Goal: Task Accomplishment & Management: Use online tool/utility

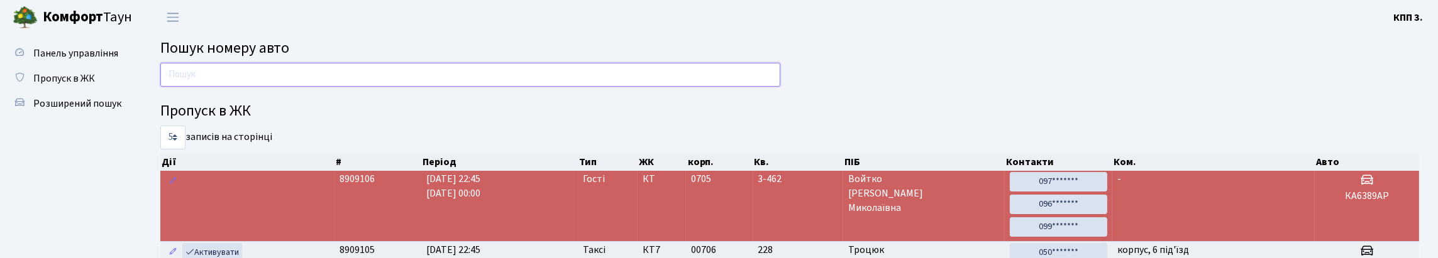
click at [302, 82] on input "text" at bounding box center [470, 75] width 620 height 24
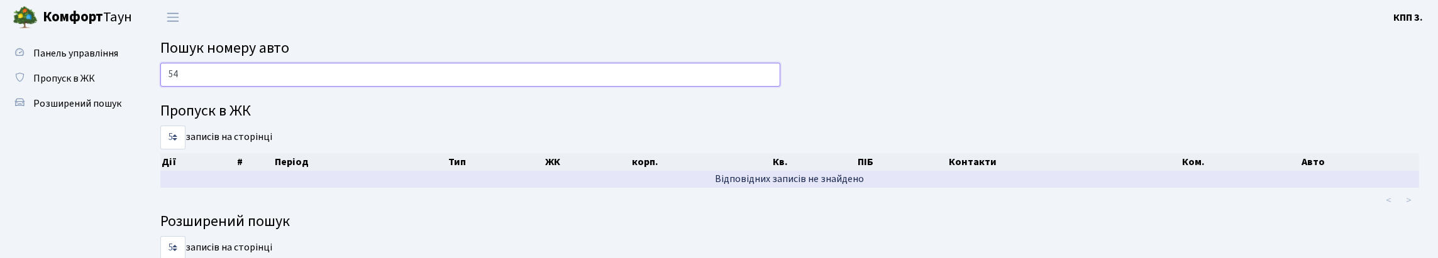
type input "5"
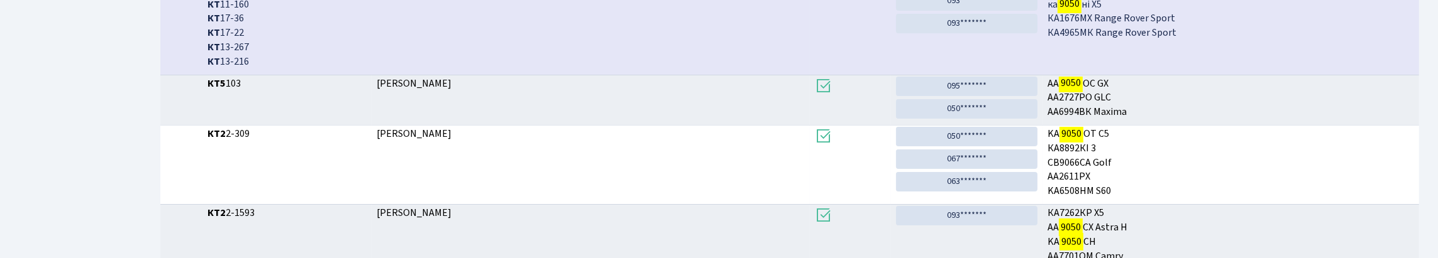
scroll to position [76, 0]
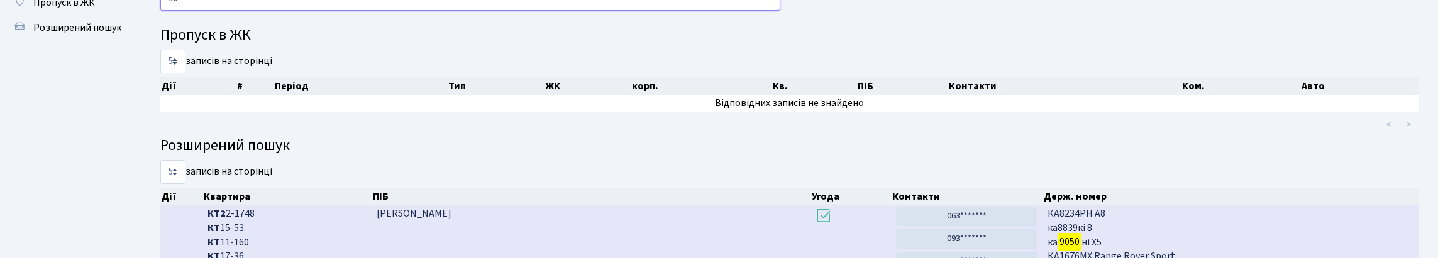
type input "9"
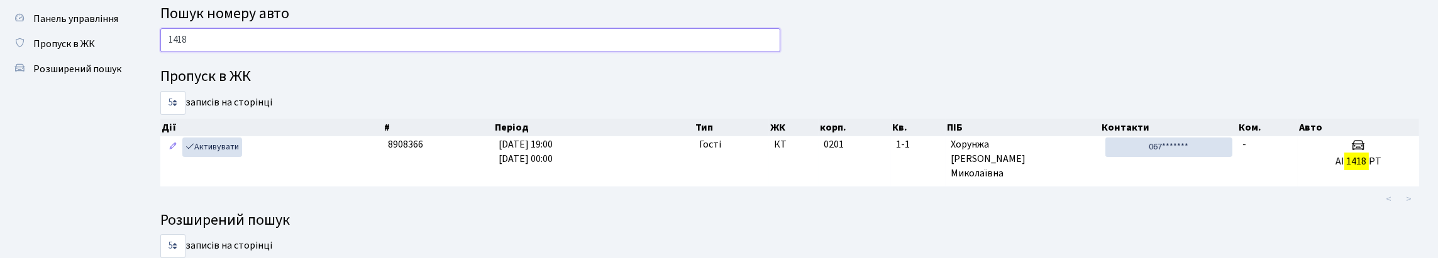
scroll to position [62, 0]
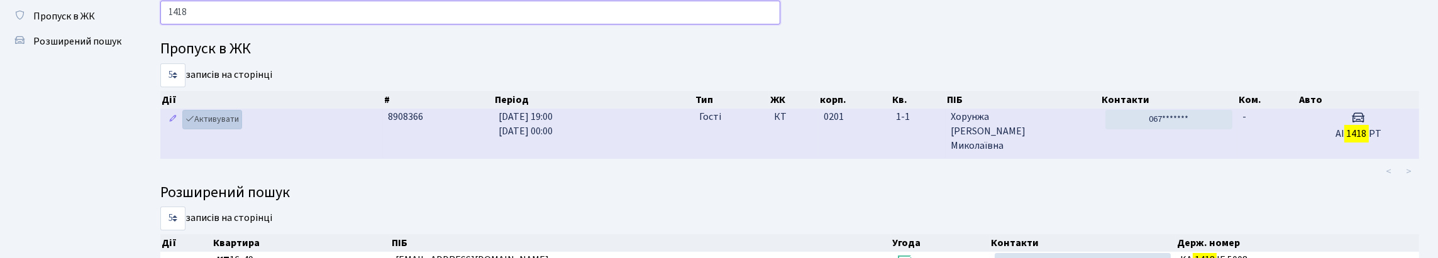
type input "1418"
click at [220, 130] on link "Активувати" at bounding box center [212, 119] width 60 height 19
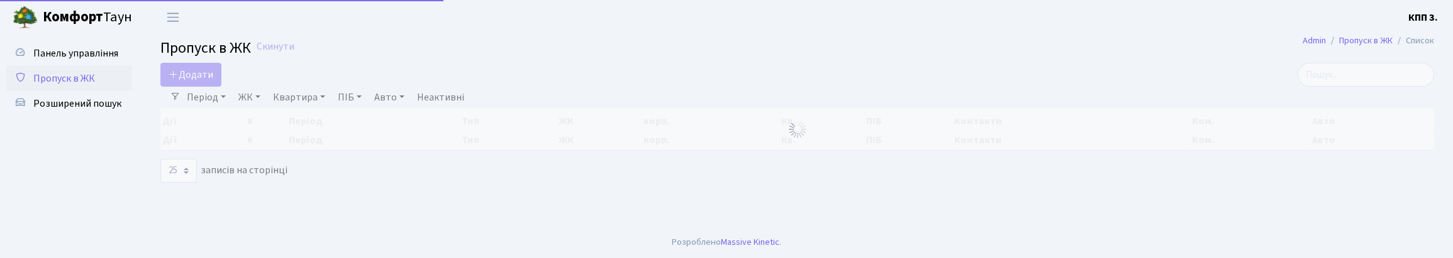
select select "25"
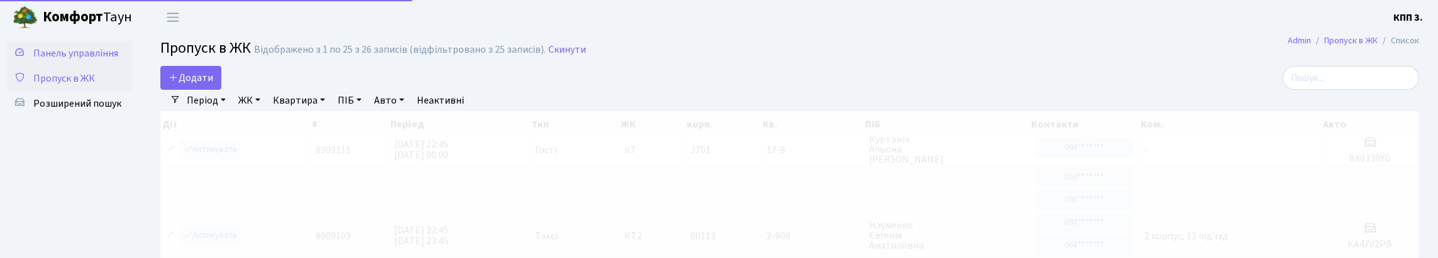
click at [53, 60] on span "Панель управління" at bounding box center [75, 54] width 85 height 14
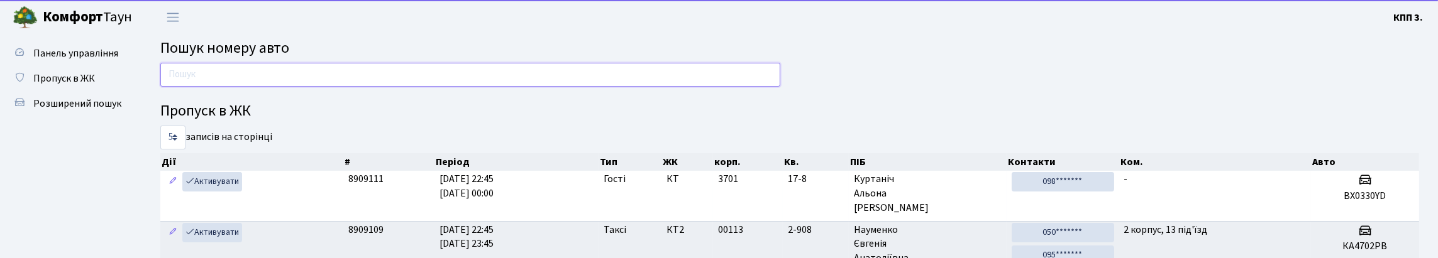
click at [207, 86] on input "text" at bounding box center [470, 75] width 620 height 24
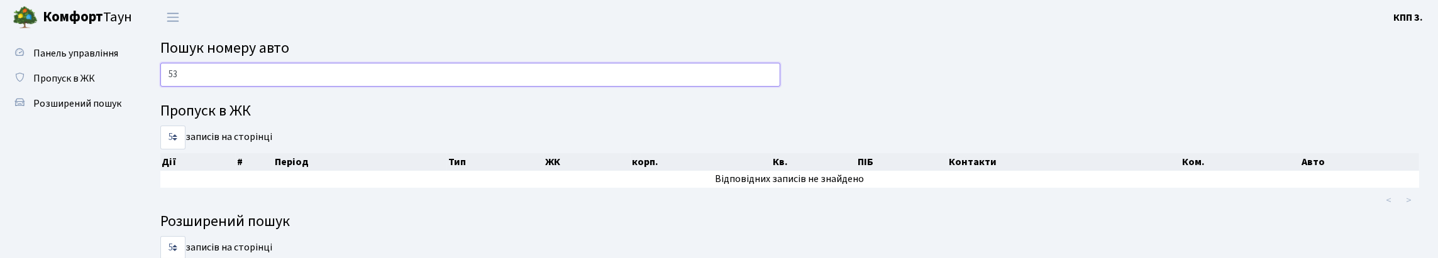
type input "5"
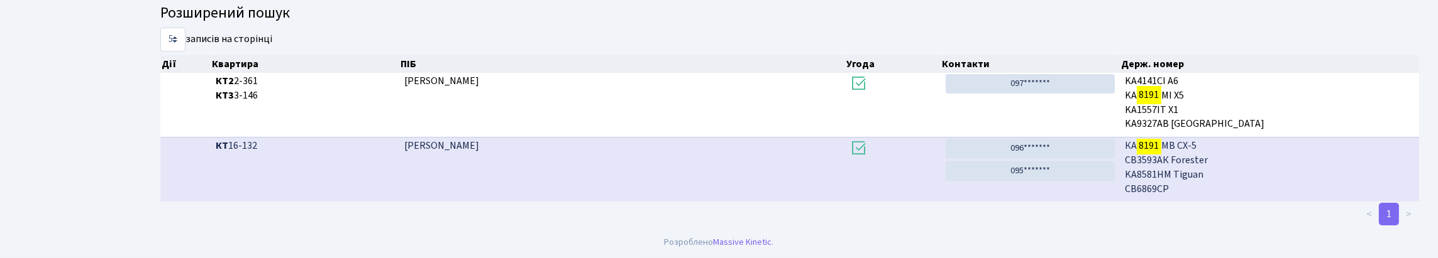
scroll to position [76, 0]
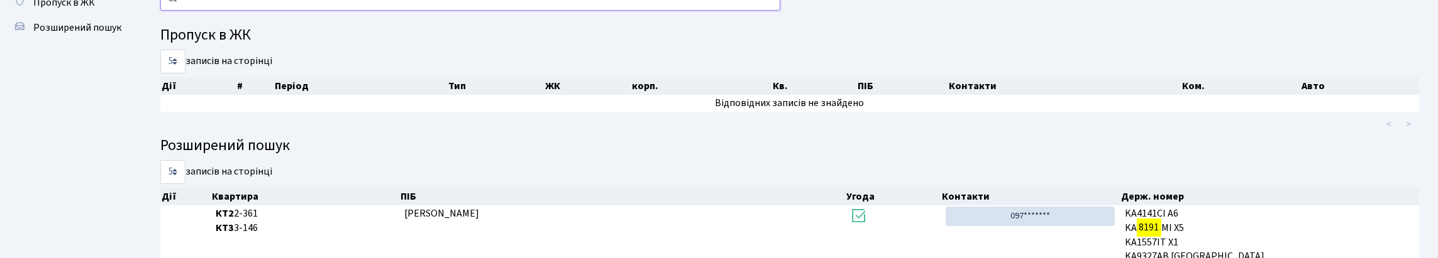
type input "8"
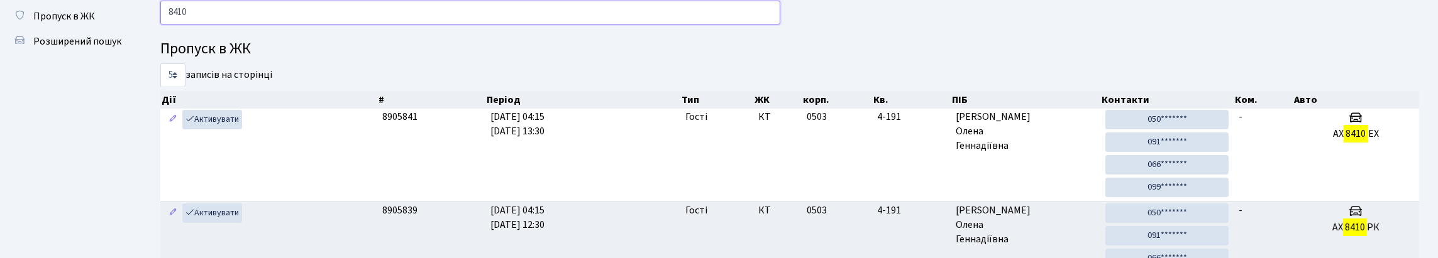
scroll to position [0, 0]
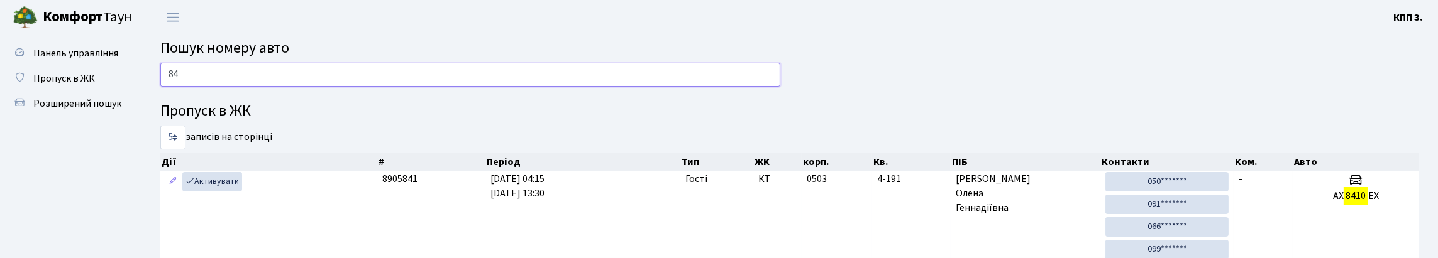
type input "8"
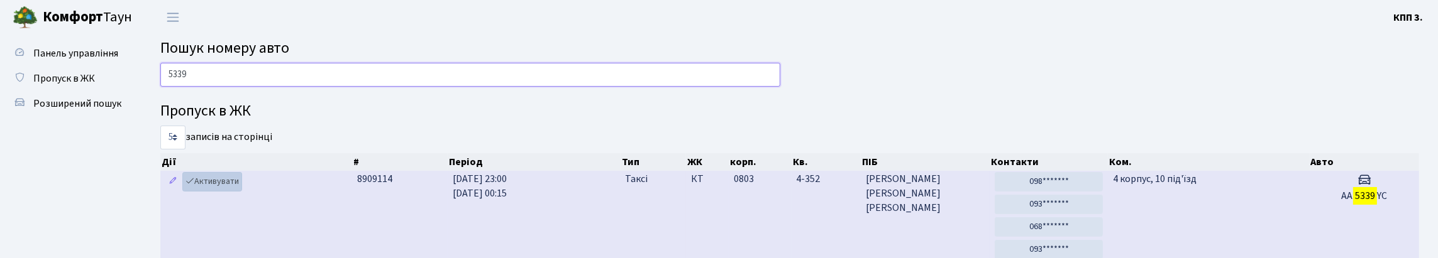
type input "5339"
click at [227, 192] on link "Активувати" at bounding box center [212, 181] width 60 height 19
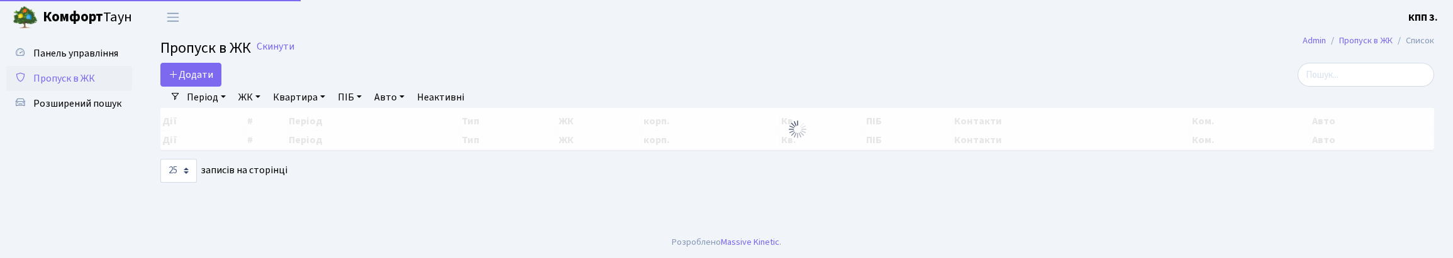
select select "25"
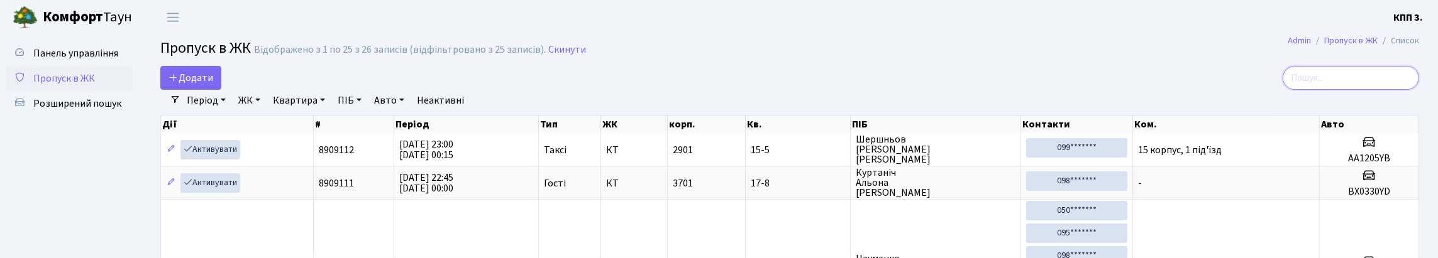
click at [1407, 90] on input "search" at bounding box center [1351, 78] width 136 height 24
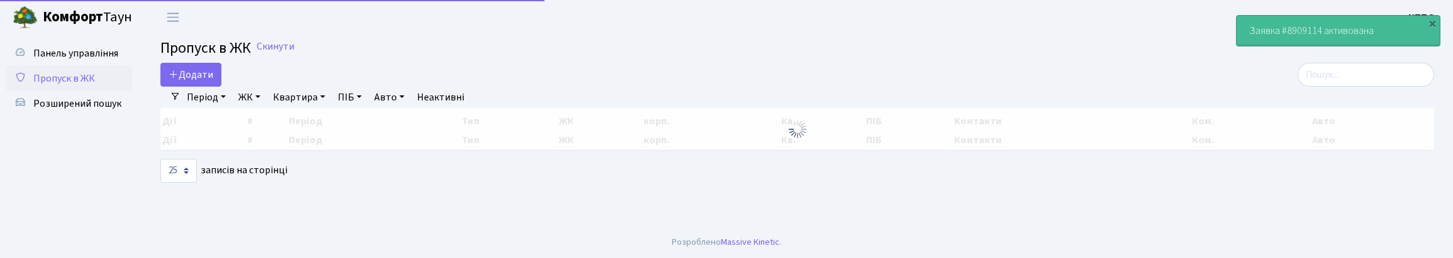
select select "25"
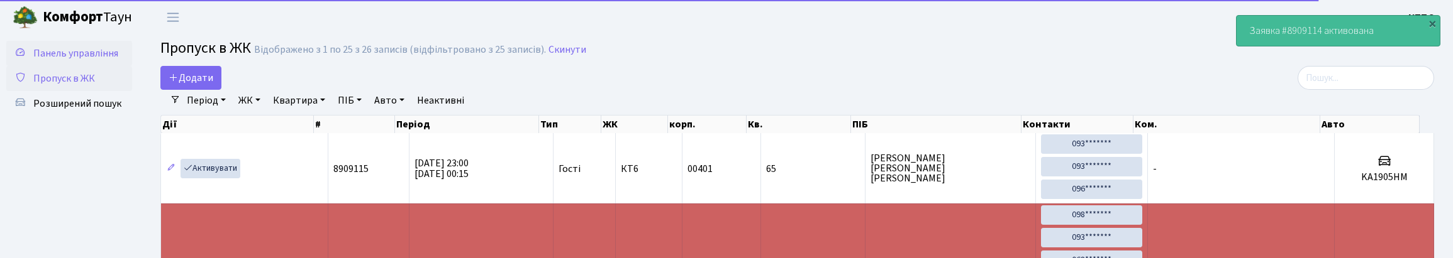
click at [52, 60] on span "Панель управління" at bounding box center [75, 54] width 85 height 14
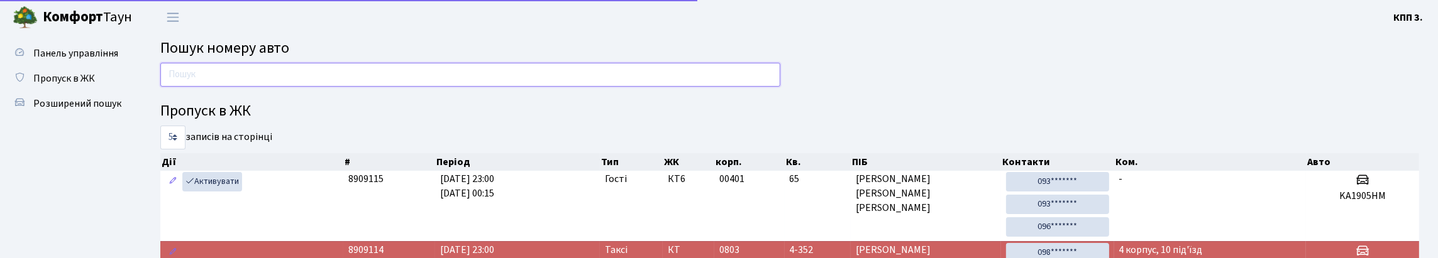
click at [277, 86] on input "text" at bounding box center [470, 75] width 620 height 24
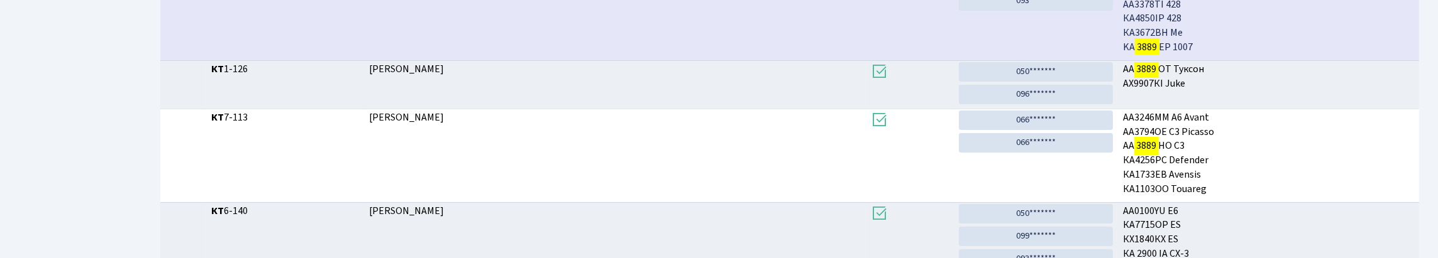
scroll to position [76, 0]
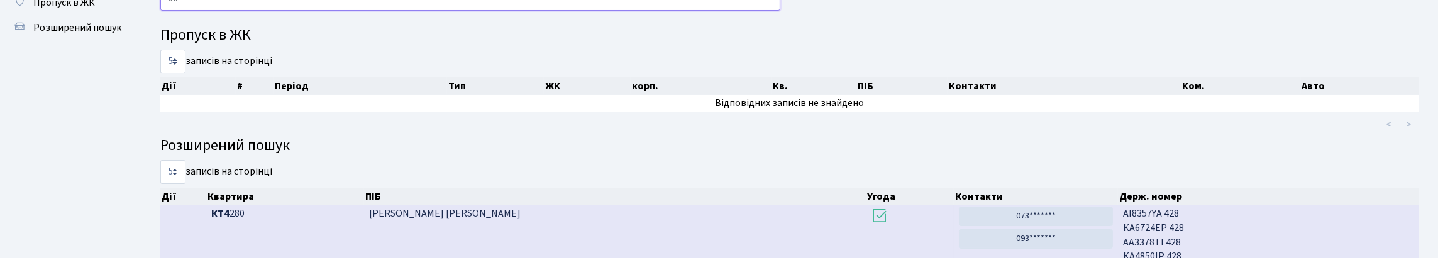
type input "3"
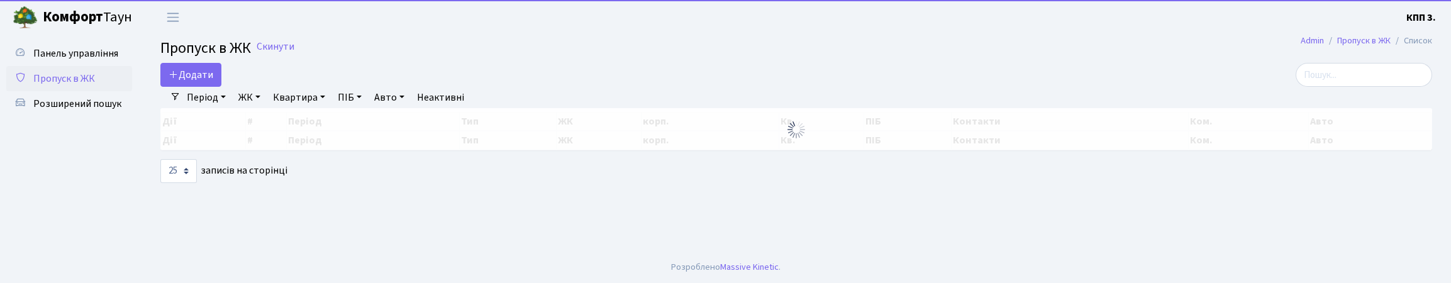
select select "25"
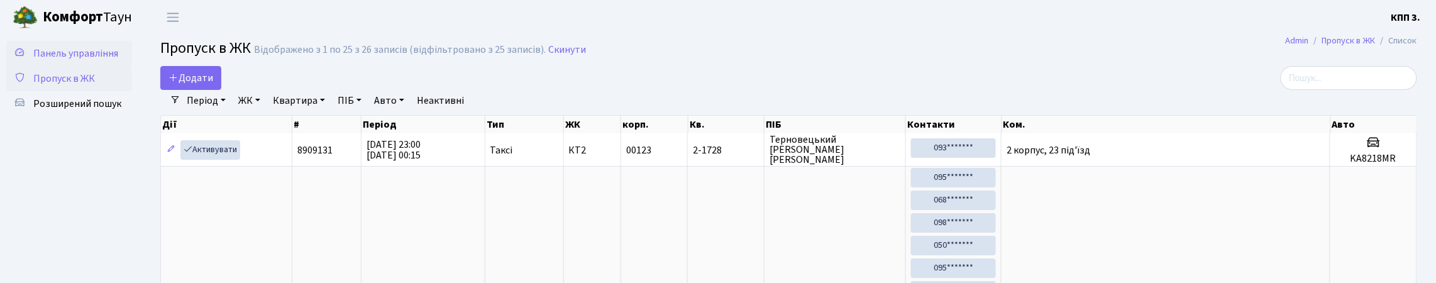
click at [73, 60] on span "Панель управління" at bounding box center [75, 54] width 85 height 14
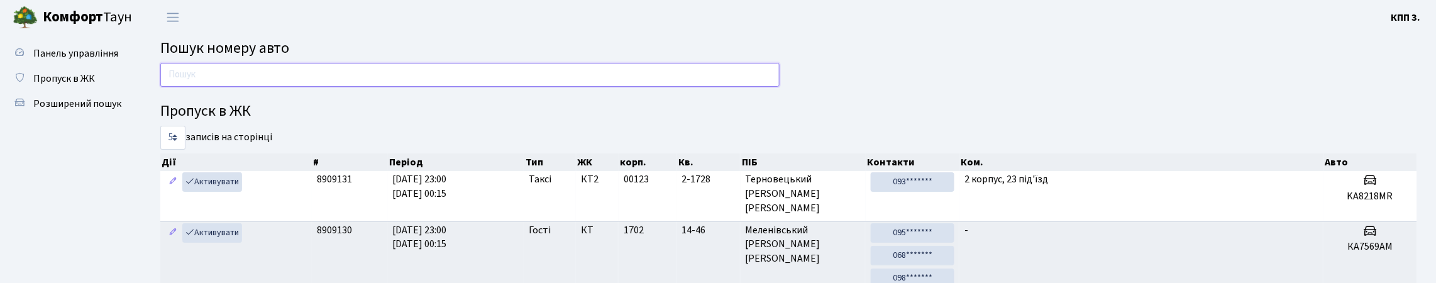
click at [265, 87] on input "text" at bounding box center [469, 75] width 619 height 24
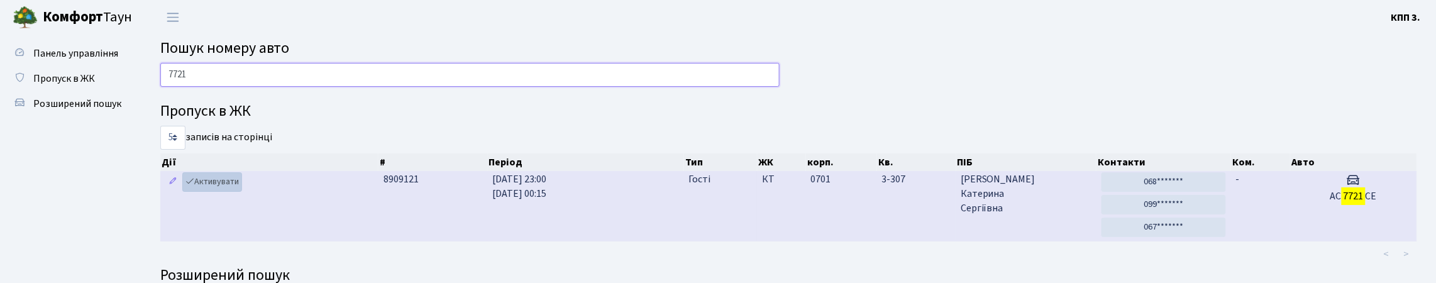
type input "7721"
click at [220, 192] on link "Активувати" at bounding box center [212, 181] width 60 height 19
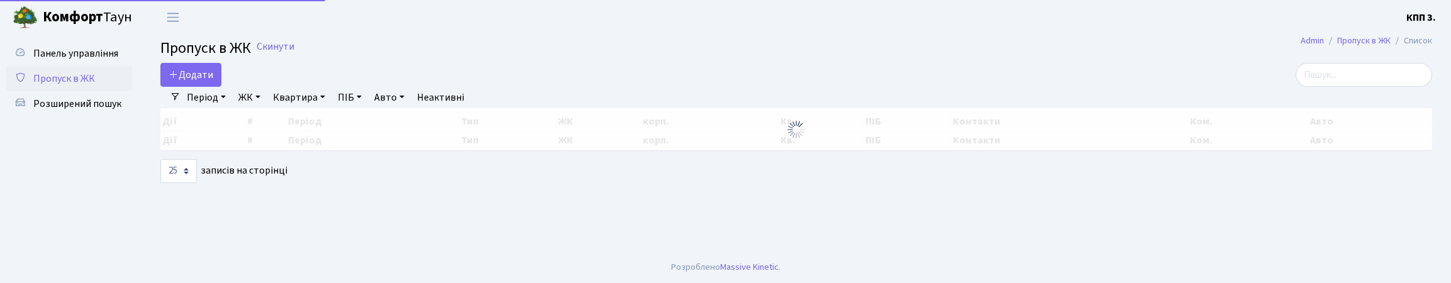
select select "25"
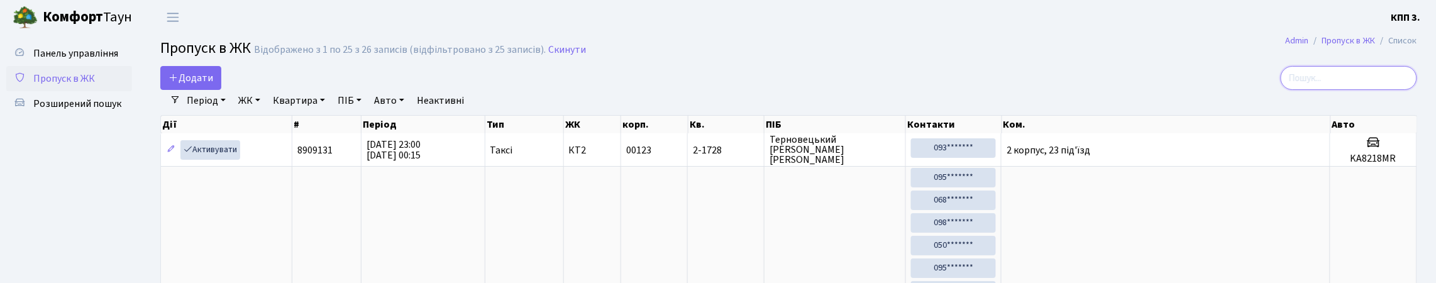
click at [1385, 81] on input "search" at bounding box center [1349, 78] width 136 height 24
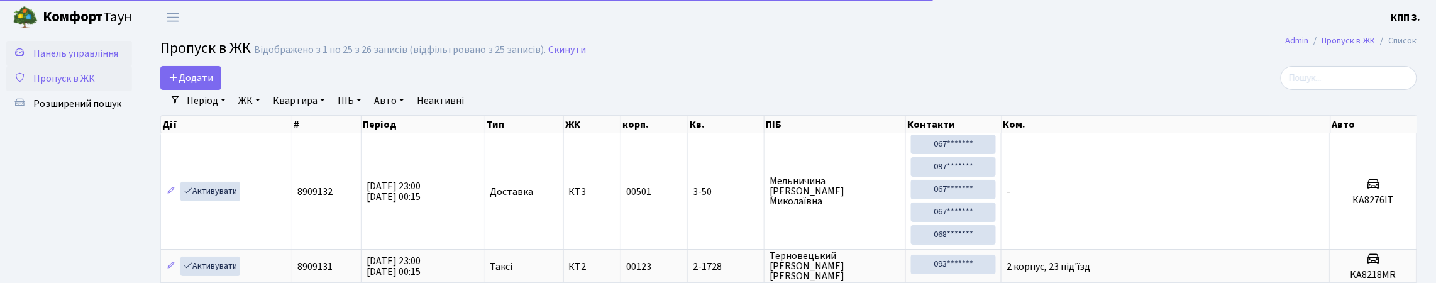
click at [55, 60] on span "Панель управління" at bounding box center [75, 54] width 85 height 14
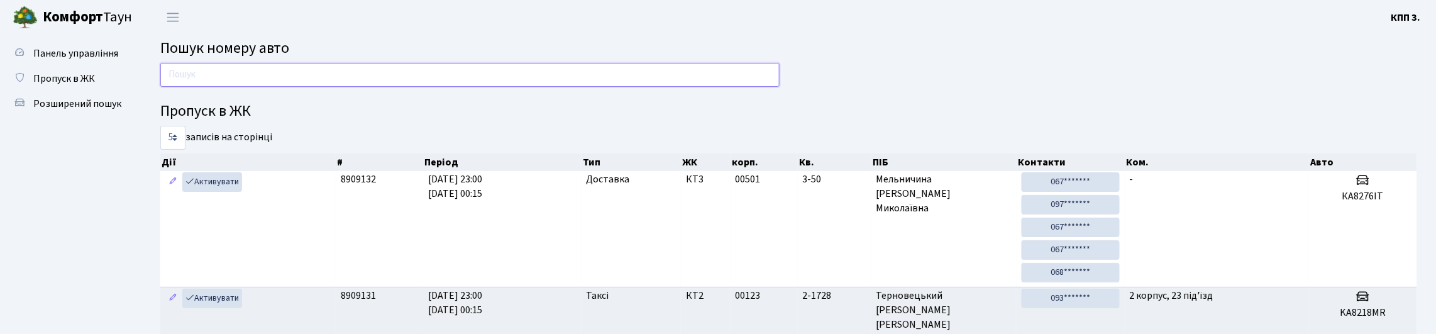
click at [352, 81] on input "text" at bounding box center [469, 75] width 619 height 24
click at [56, 58] on span "Панель управління" at bounding box center [75, 54] width 85 height 14
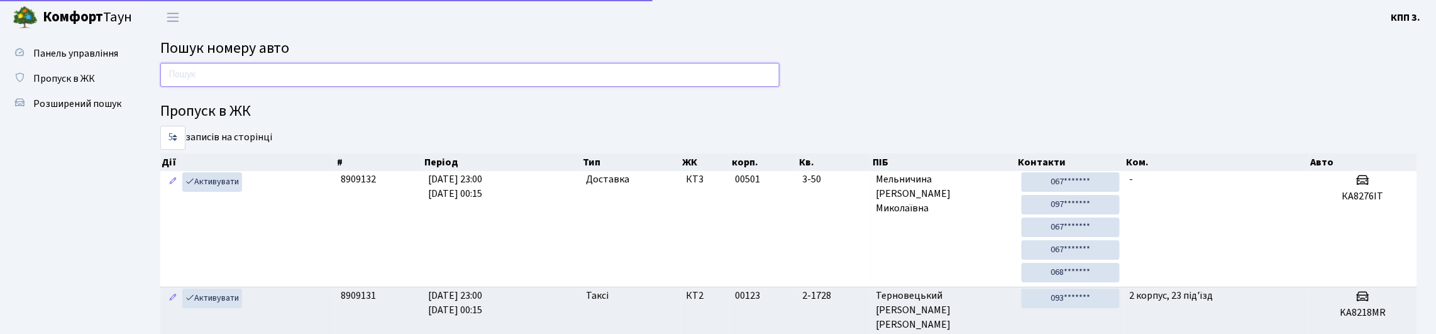
click at [230, 84] on input "text" at bounding box center [469, 75] width 619 height 24
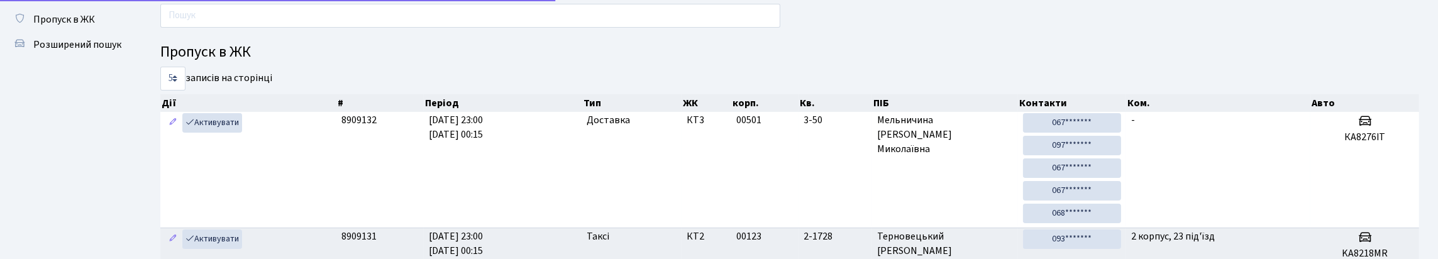
scroll to position [59, 0]
click at [258, 22] on input "text" at bounding box center [470, 16] width 620 height 24
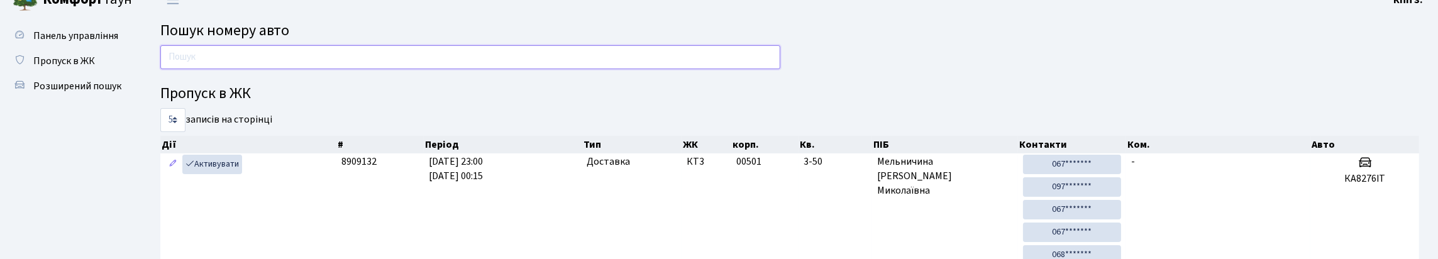
scroll to position [0, 0]
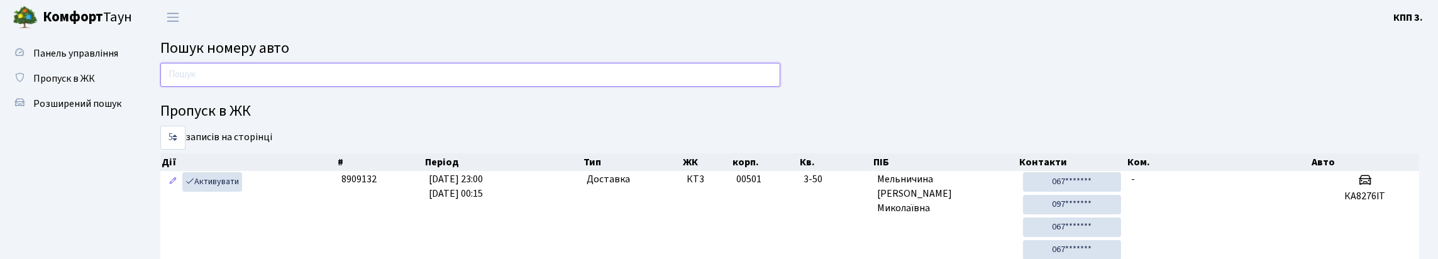
click at [363, 83] on input "text" at bounding box center [470, 75] width 620 height 24
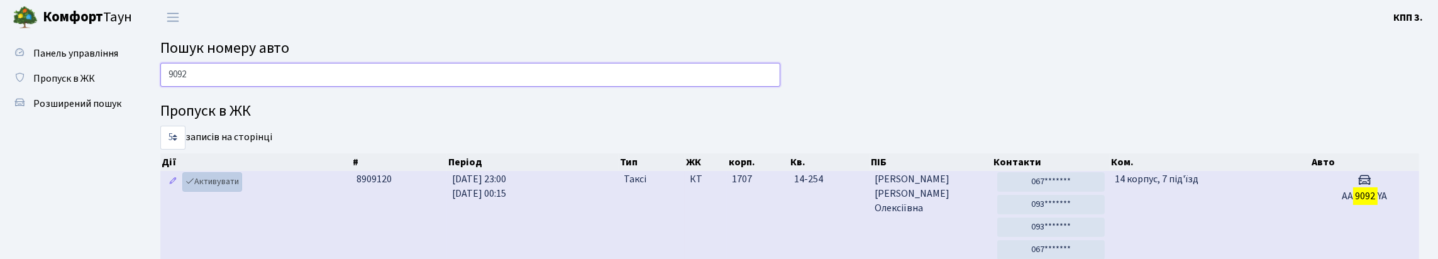
type input "9092"
click at [227, 192] on link "Активувати" at bounding box center [212, 181] width 60 height 19
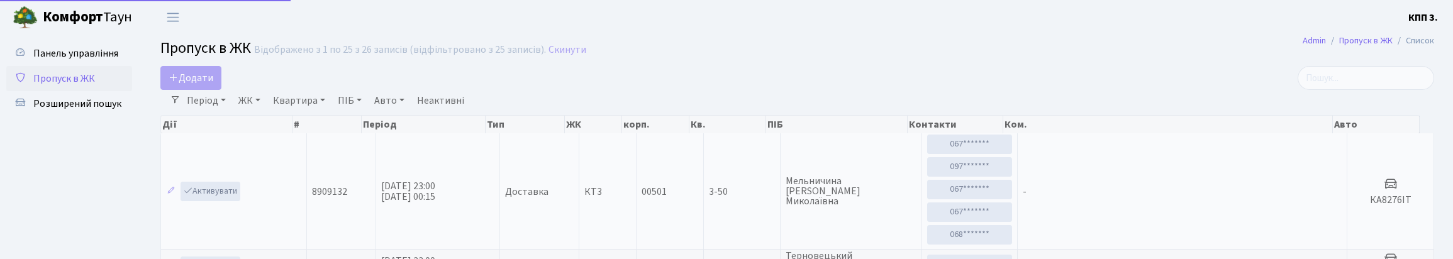
select select "25"
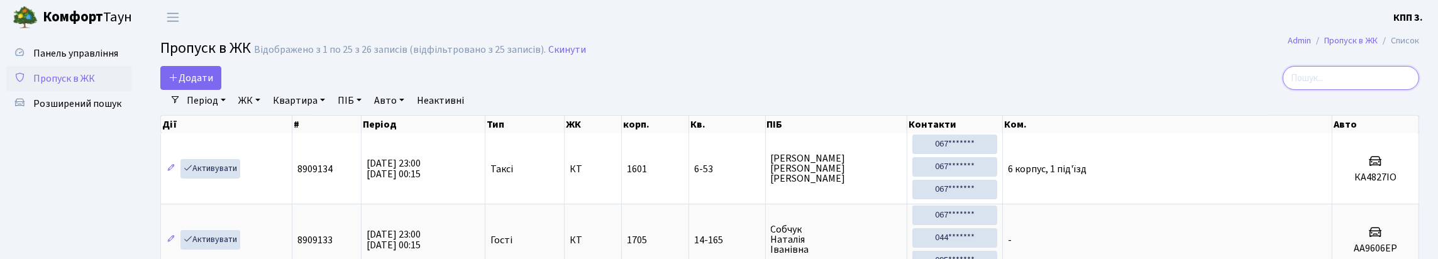
click at [1373, 86] on input "search" at bounding box center [1351, 78] width 136 height 24
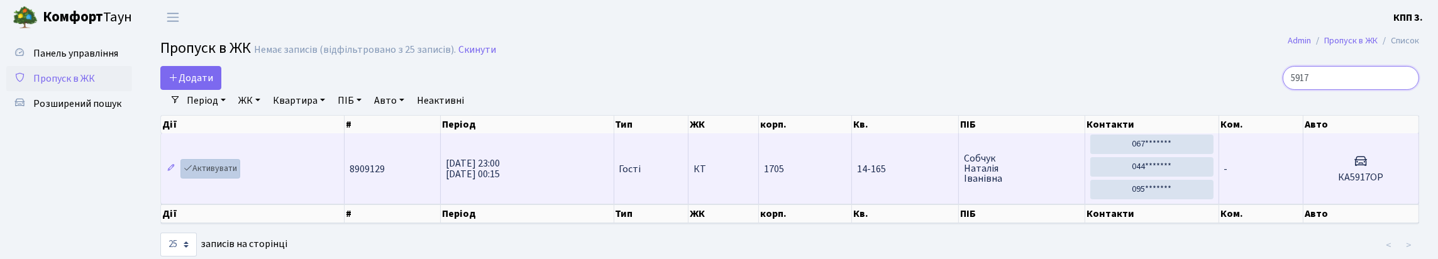
type input "5917"
click at [226, 179] on link "Активувати" at bounding box center [210, 168] width 60 height 19
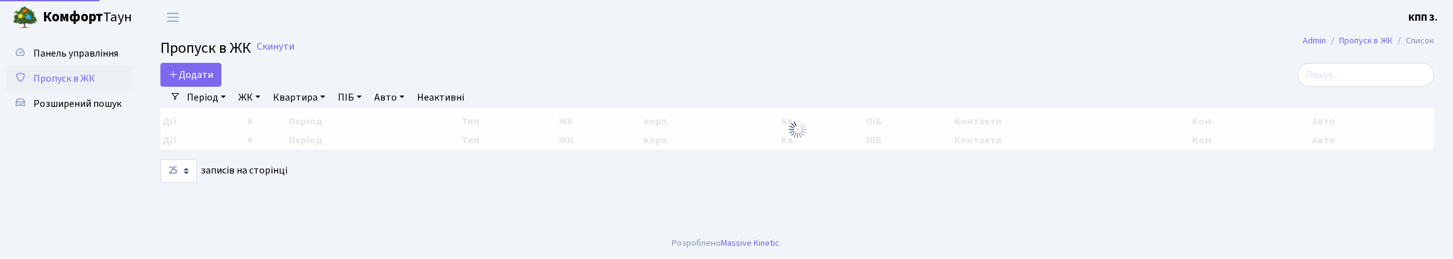
select select "25"
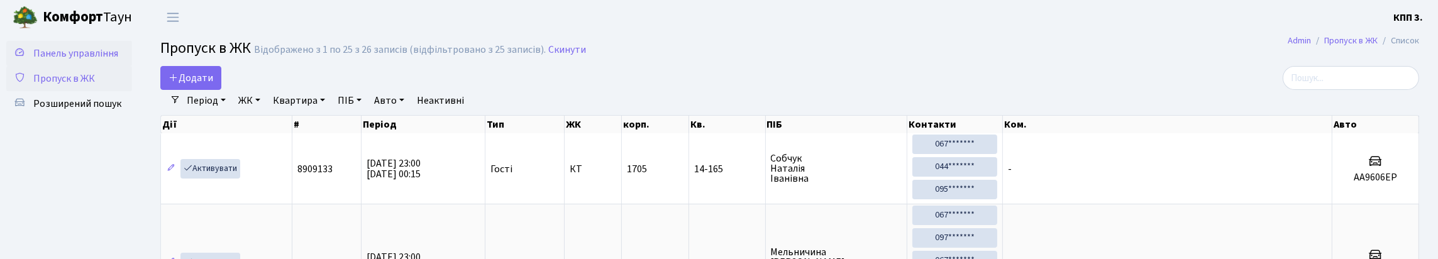
click at [55, 49] on span "Панель управління" at bounding box center [75, 54] width 85 height 14
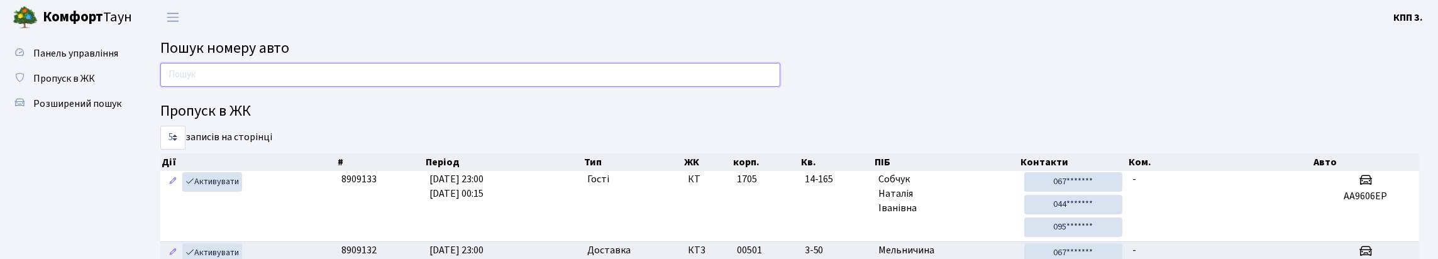
click at [303, 74] on input "text" at bounding box center [470, 75] width 620 height 24
click at [364, 82] on input "text" at bounding box center [470, 75] width 620 height 24
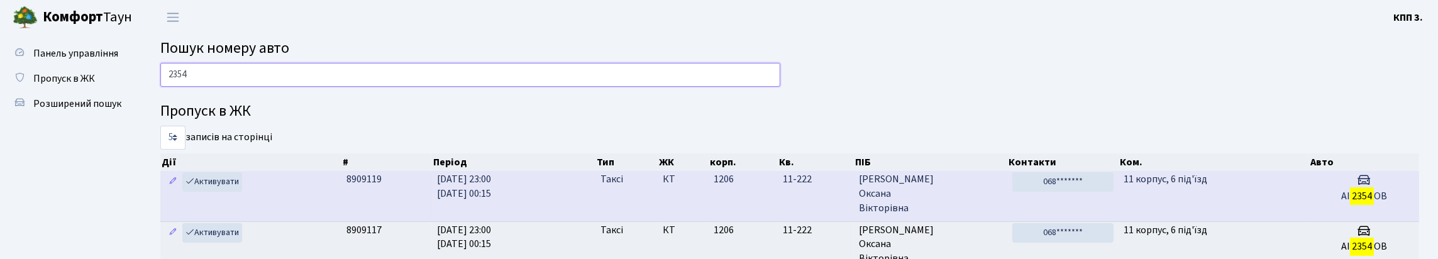
type input "2354"
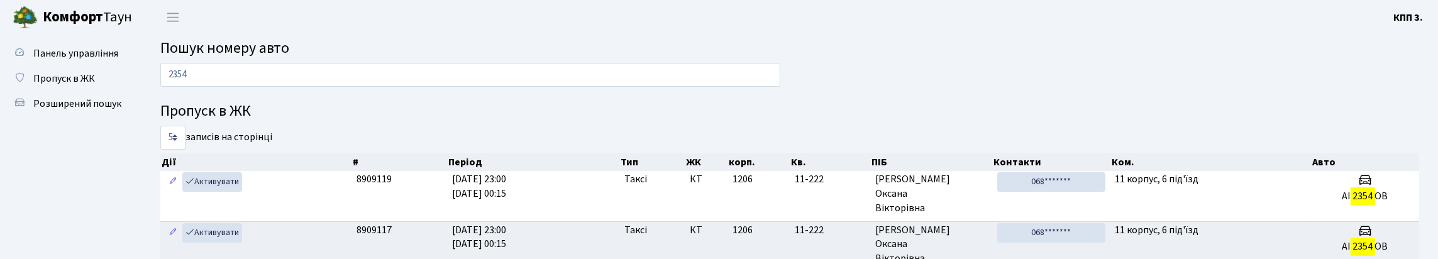
click at [1039, 58] on h2 "Пошук номеру авто" at bounding box center [789, 49] width 1259 height 18
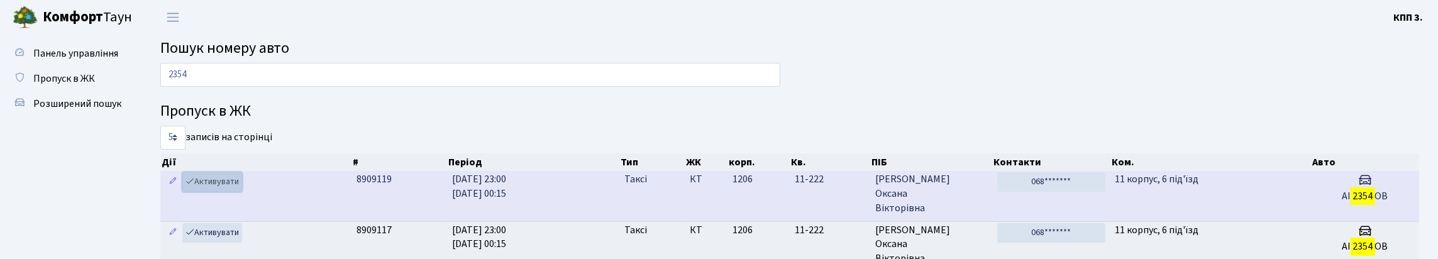
click at [214, 192] on link "Активувати" at bounding box center [212, 181] width 60 height 19
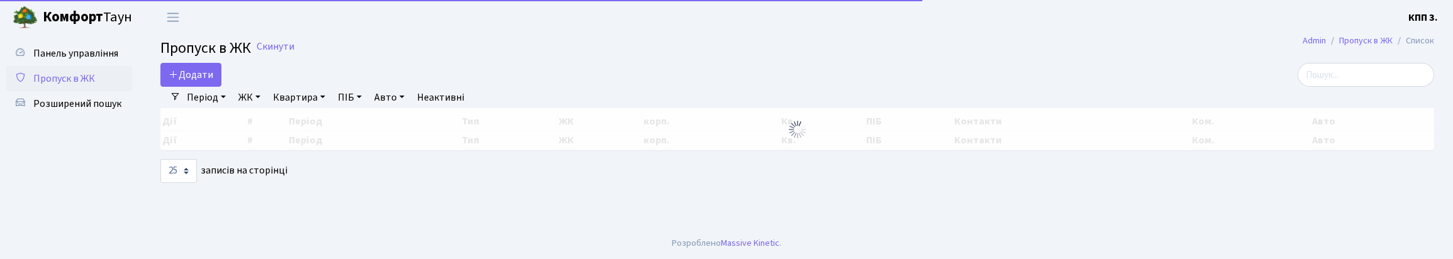
select select "25"
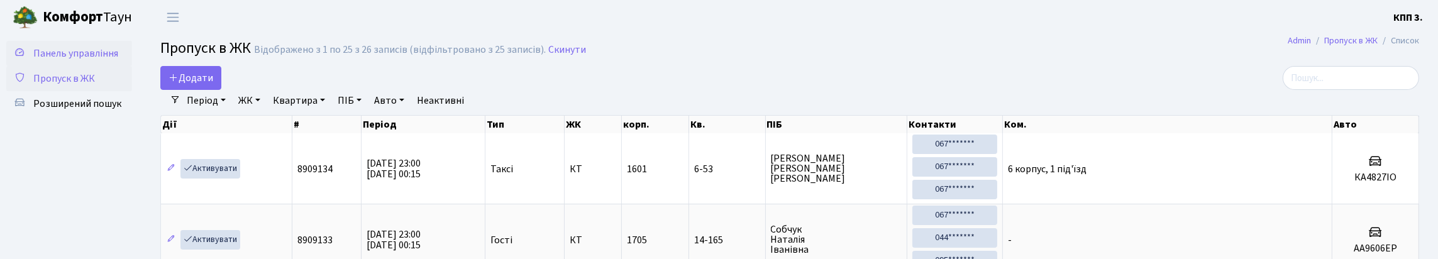
click at [58, 54] on span "Панель управління" at bounding box center [75, 54] width 85 height 14
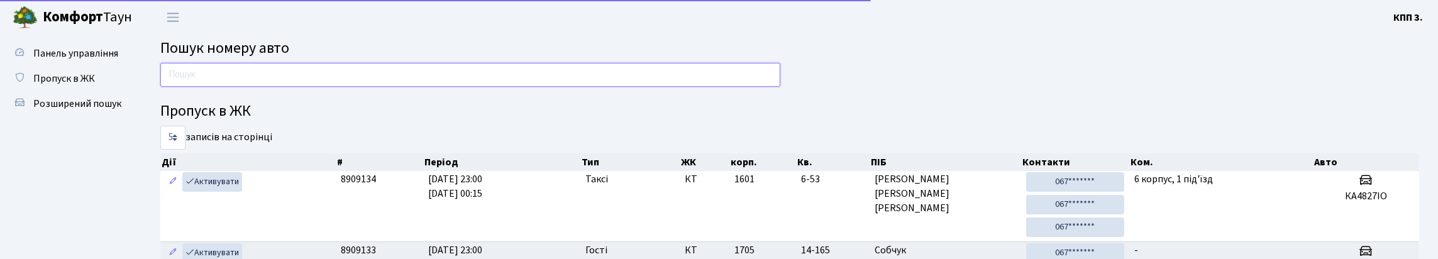
click at [482, 78] on input "text" at bounding box center [470, 75] width 620 height 24
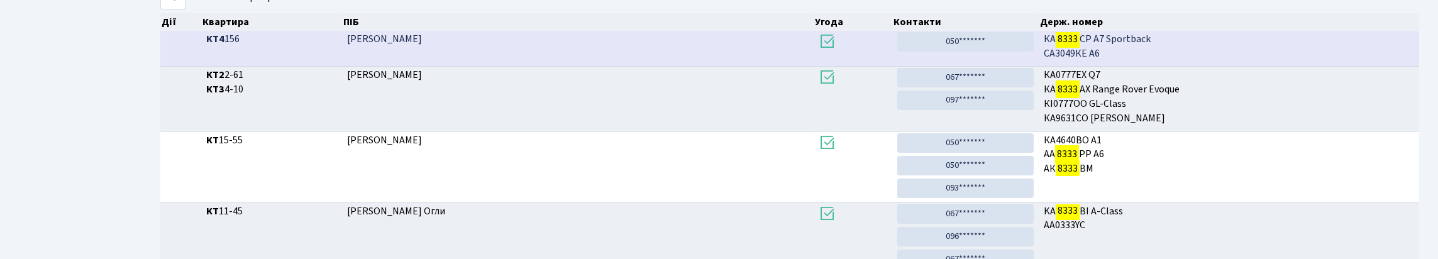
scroll to position [76, 0]
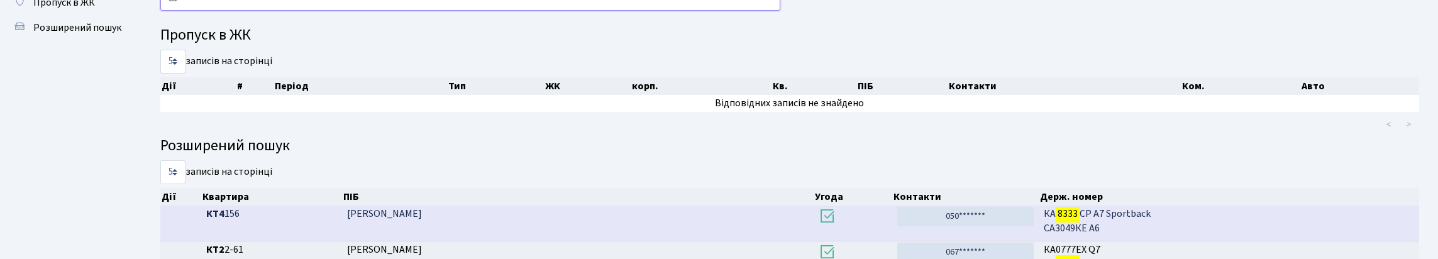
type input "8"
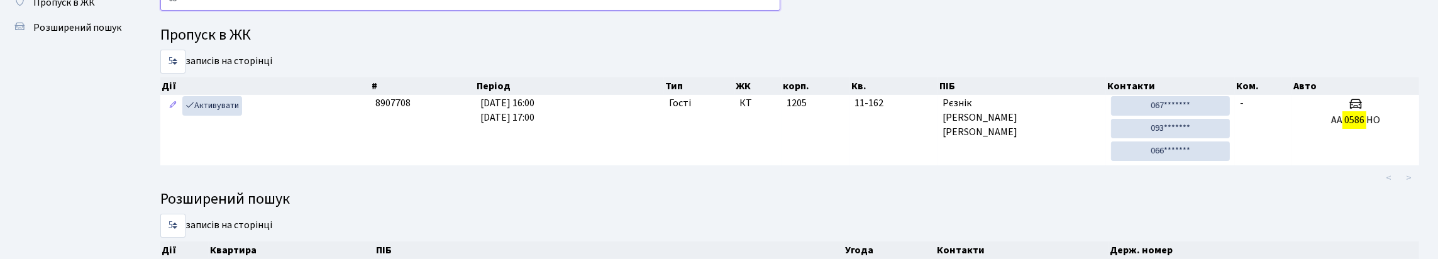
type input "0"
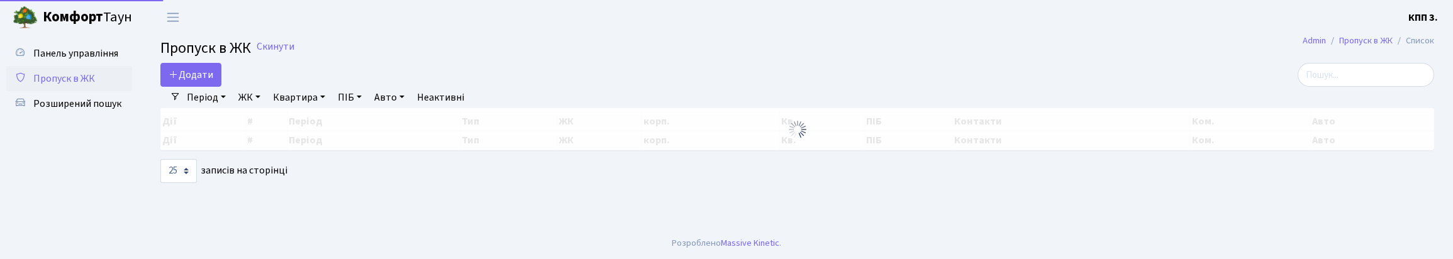
select select "25"
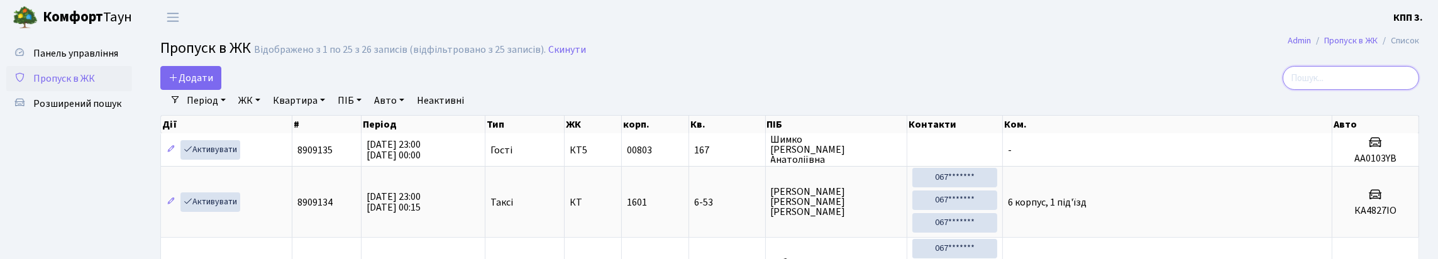
click at [1297, 85] on input "search" at bounding box center [1351, 78] width 136 height 24
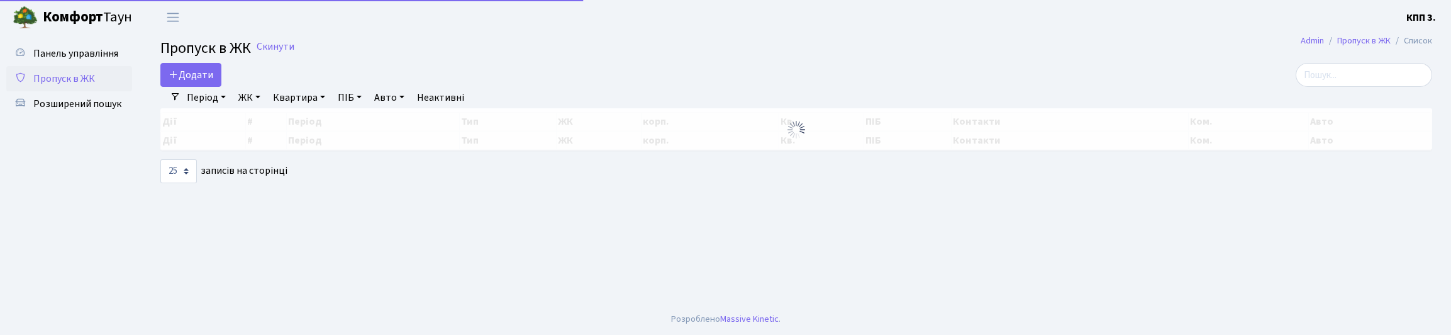
select select "25"
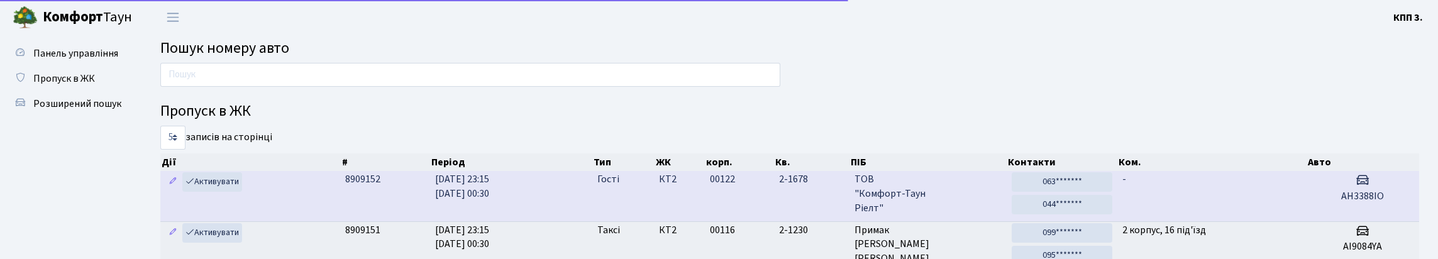
scroll to position [76, 0]
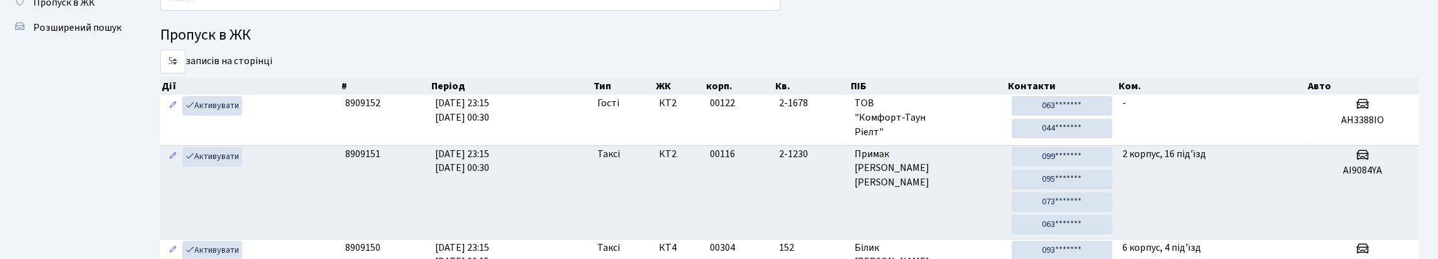
click at [492, 45] on h4 "Пропуск в ЖК" at bounding box center [789, 35] width 1259 height 18
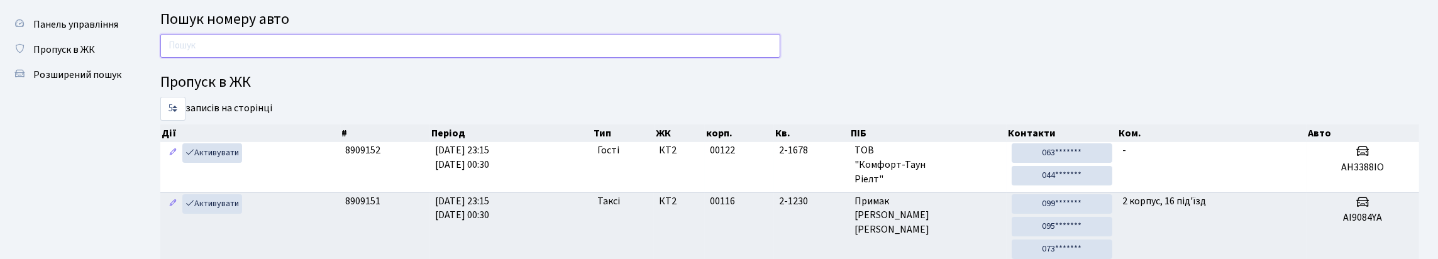
scroll to position [0, 0]
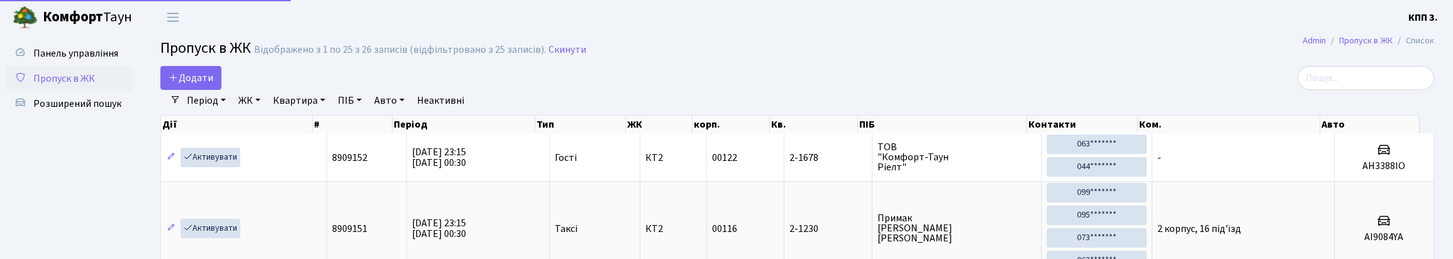
select select "25"
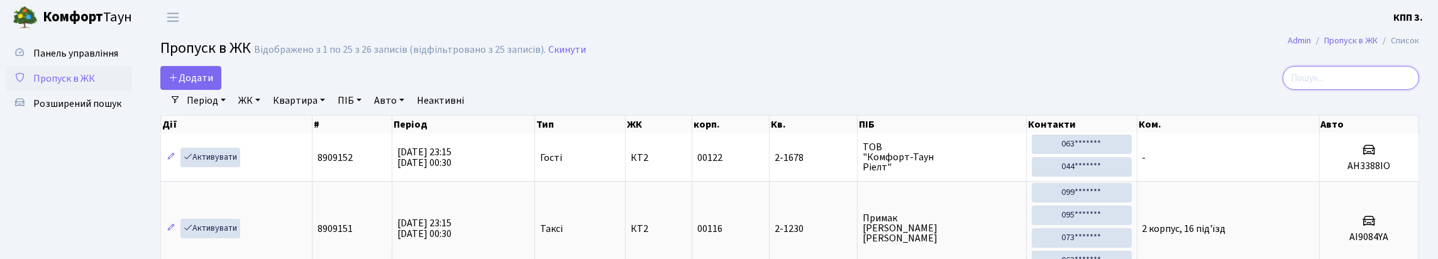
click at [1306, 86] on input "search" at bounding box center [1351, 78] width 136 height 24
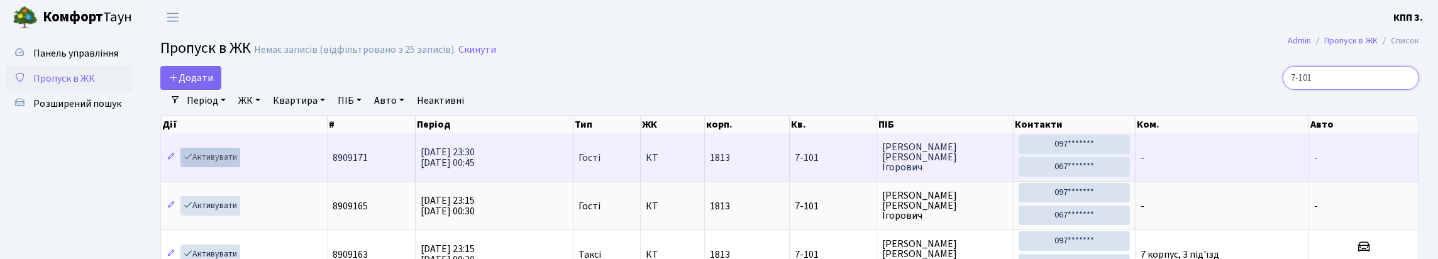
type input "7-101"
click at [240, 167] on link "Активувати" at bounding box center [210, 157] width 60 height 19
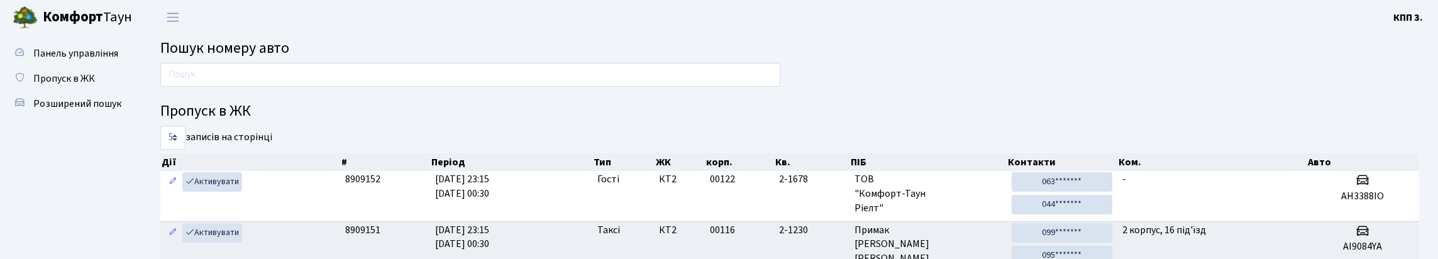
click at [243, 87] on input "text" at bounding box center [470, 75] width 620 height 24
click at [728, 84] on input "text" at bounding box center [470, 75] width 620 height 24
click at [670, 87] on input "text" at bounding box center [470, 75] width 620 height 24
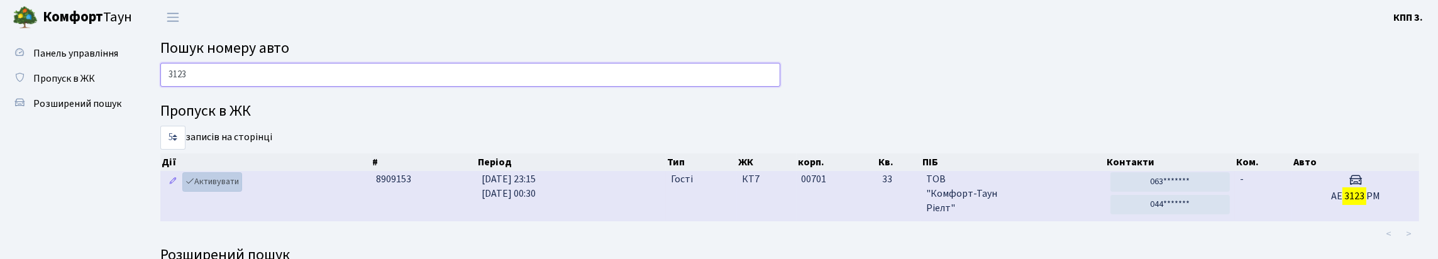
type input "3123"
click at [231, 192] on link "Активувати" at bounding box center [212, 181] width 60 height 19
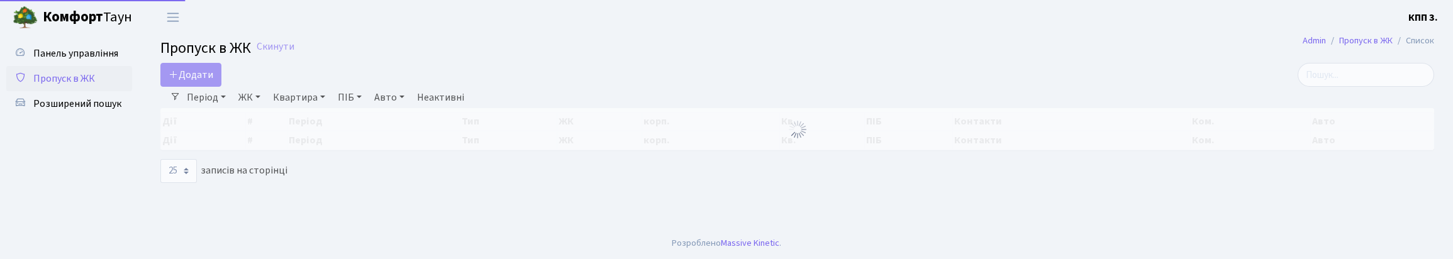
select select "25"
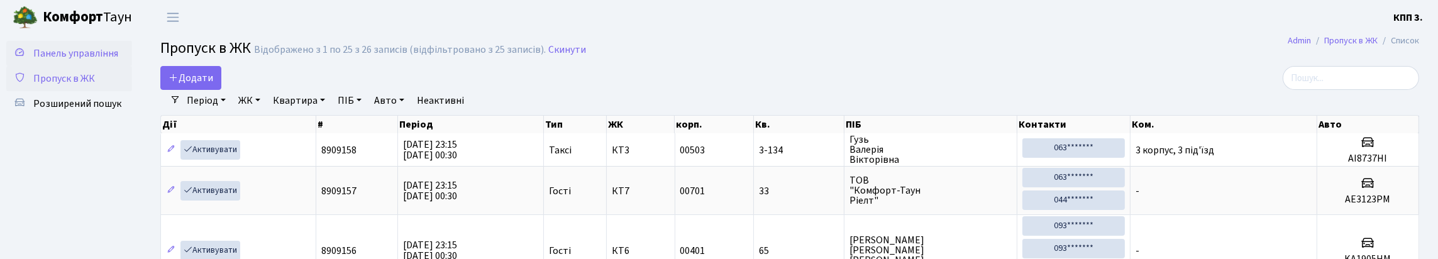
click at [52, 56] on span "Панель управління" at bounding box center [75, 54] width 85 height 14
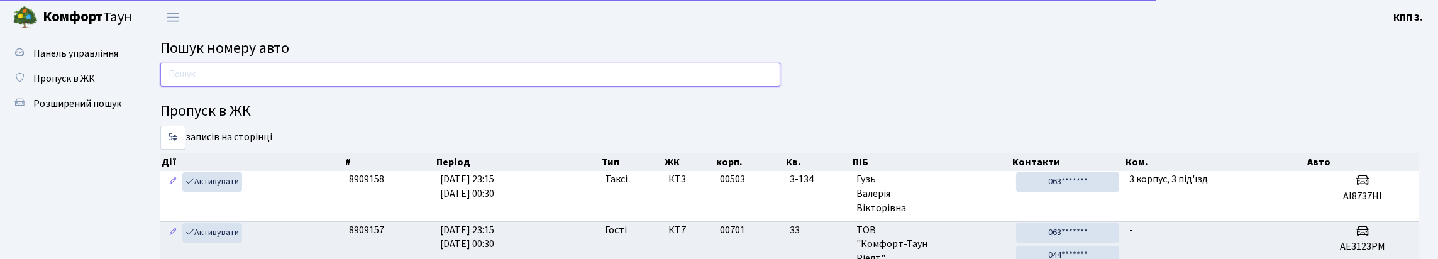
click at [659, 83] on input "text" at bounding box center [470, 75] width 620 height 24
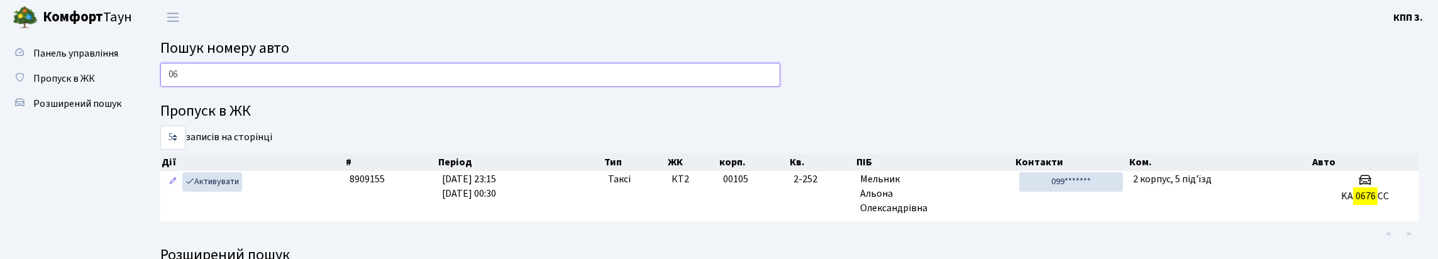
type input "0"
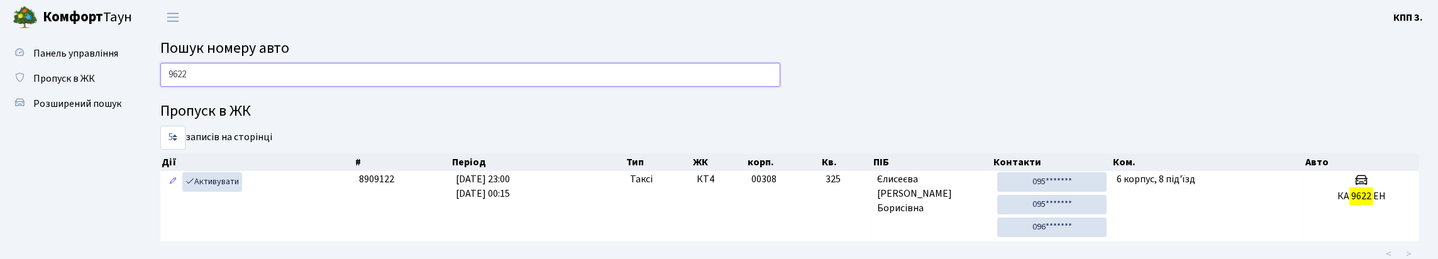
scroll to position [62, 0]
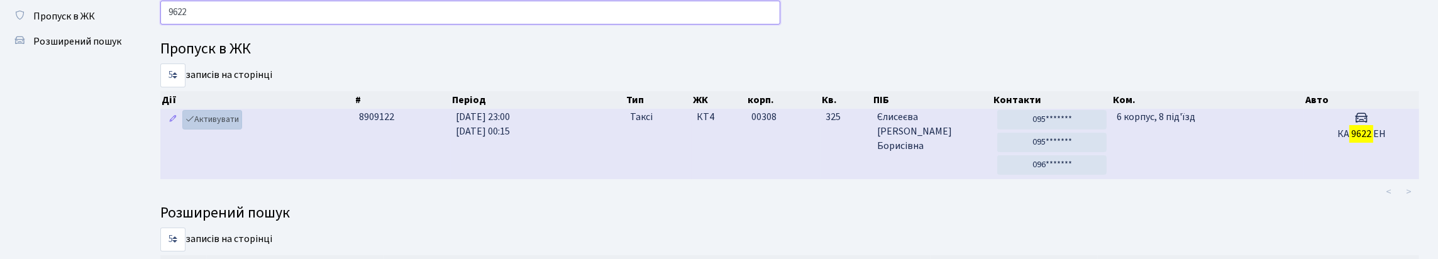
type input "9622"
click at [225, 130] on link "Активувати" at bounding box center [212, 119] width 60 height 19
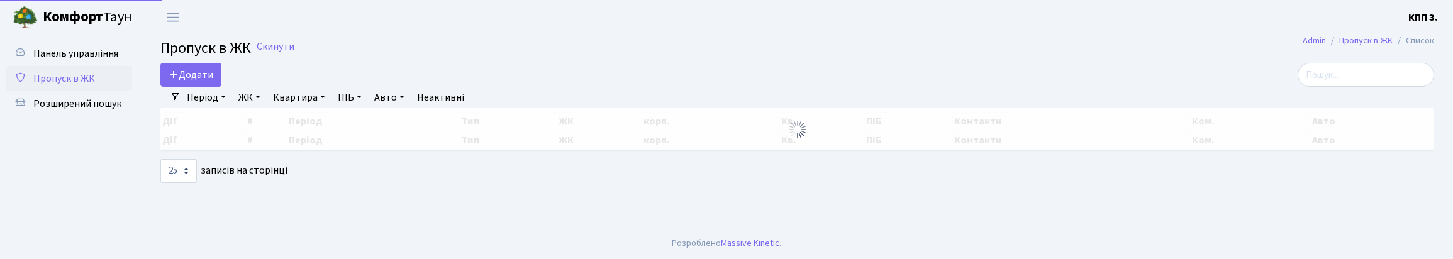
select select "25"
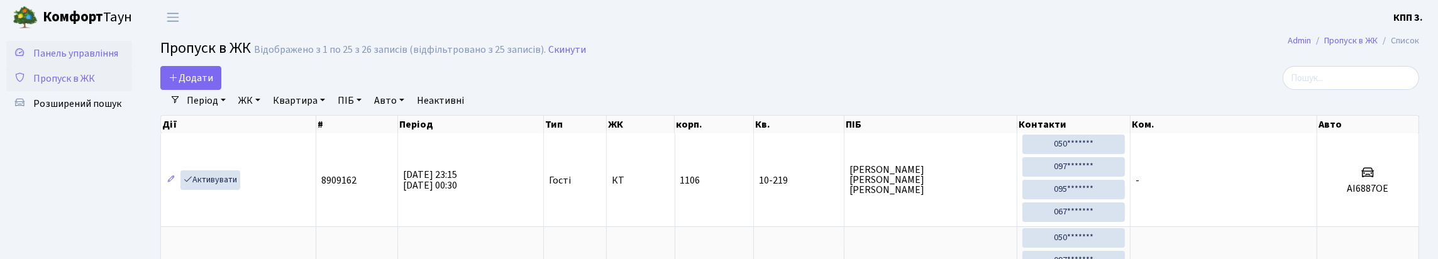
click at [82, 62] on link "Панель управління" at bounding box center [69, 53] width 126 height 25
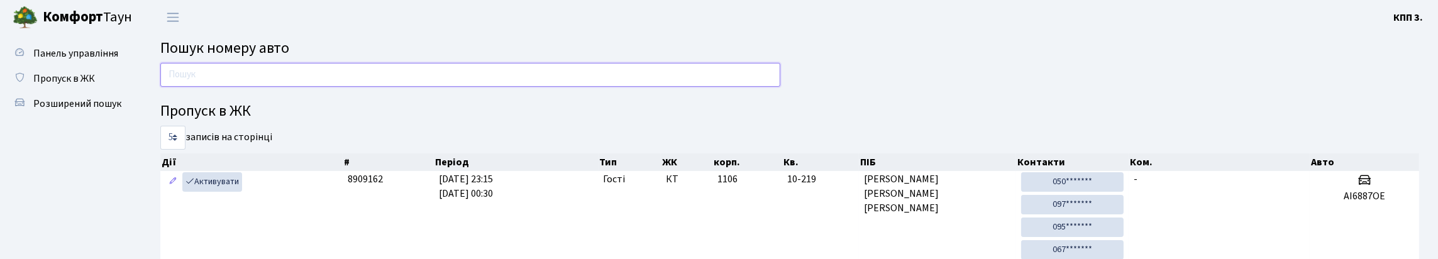
click at [201, 70] on input "text" at bounding box center [470, 75] width 620 height 24
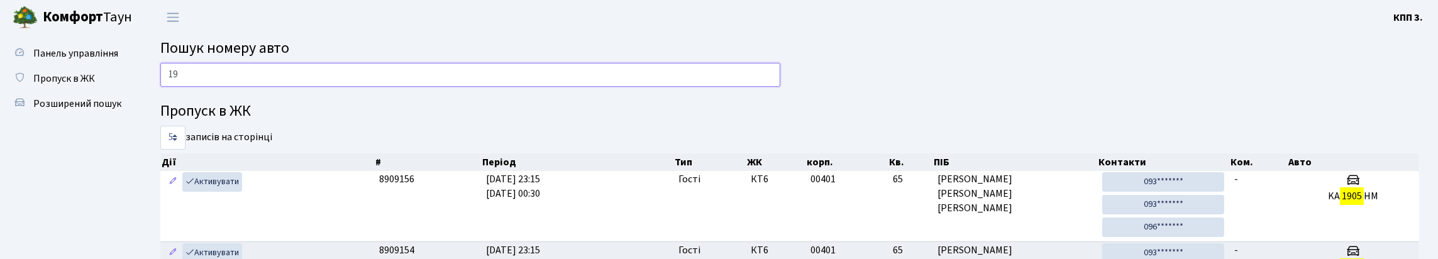
type input "1"
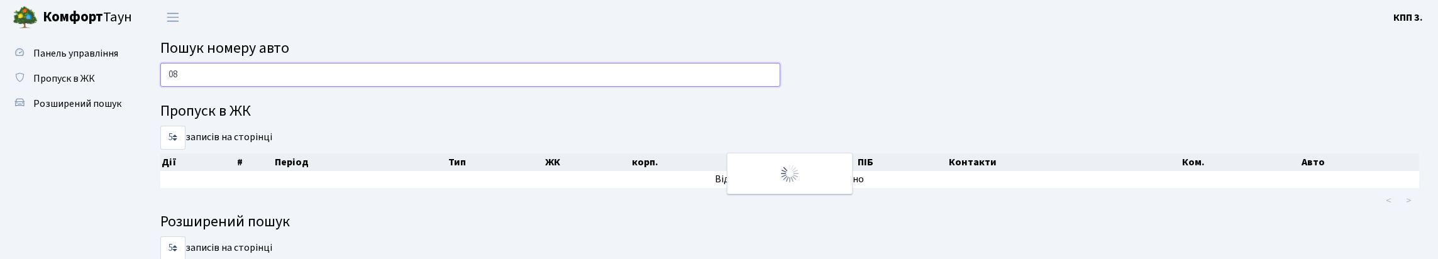
type input "0"
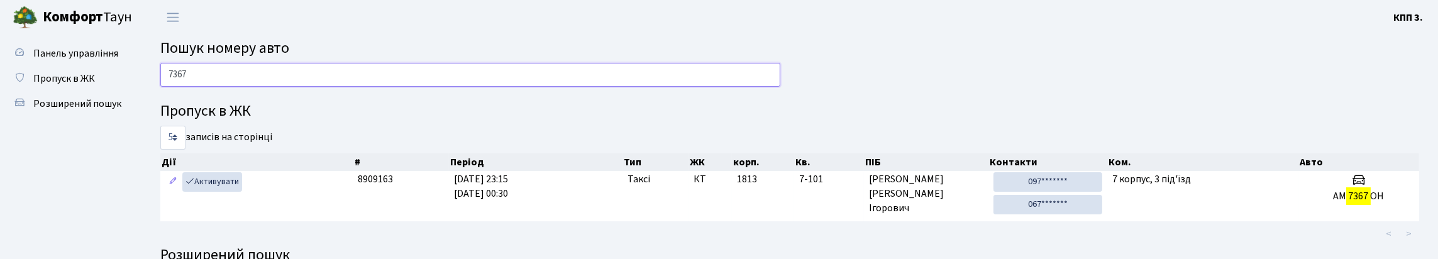
click at [594, 80] on input "7367" at bounding box center [470, 75] width 620 height 24
type input "7"
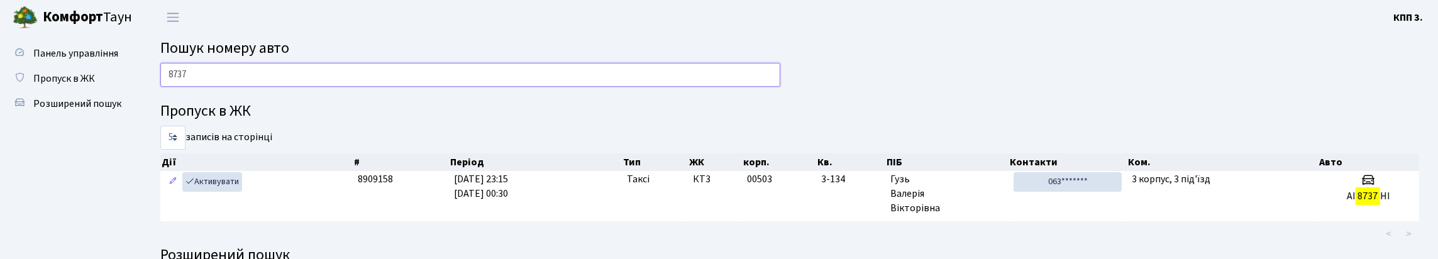
scroll to position [62, 0]
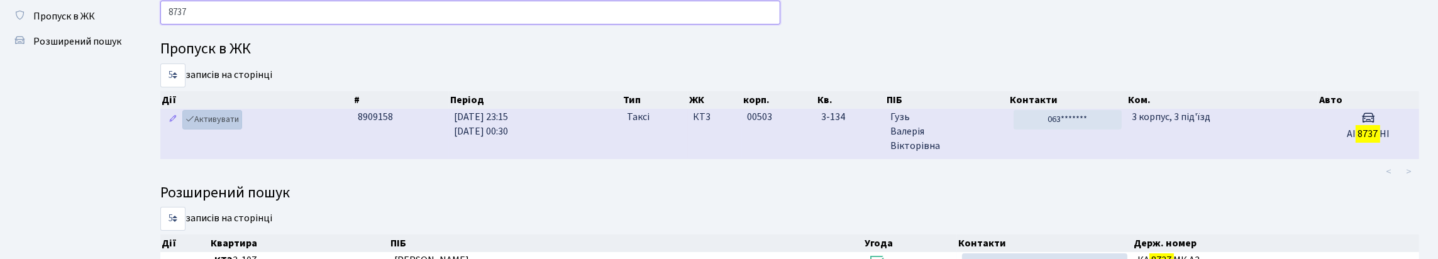
type input "8737"
click at [222, 130] on link "Активувати" at bounding box center [212, 119] width 60 height 19
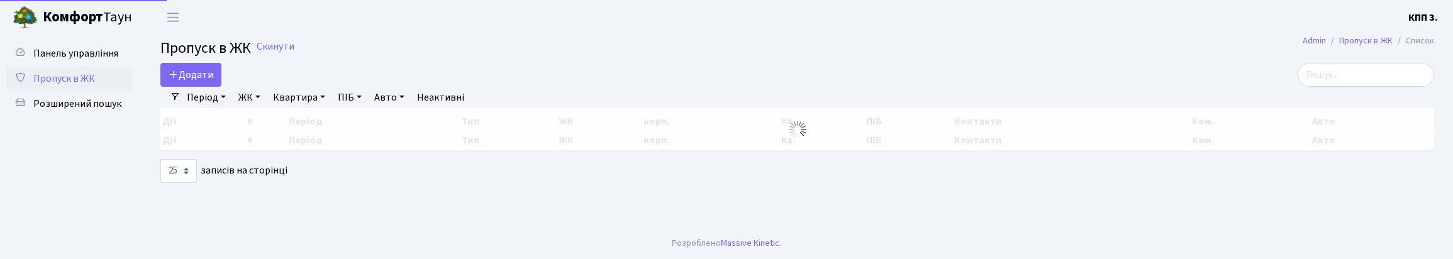
select select "25"
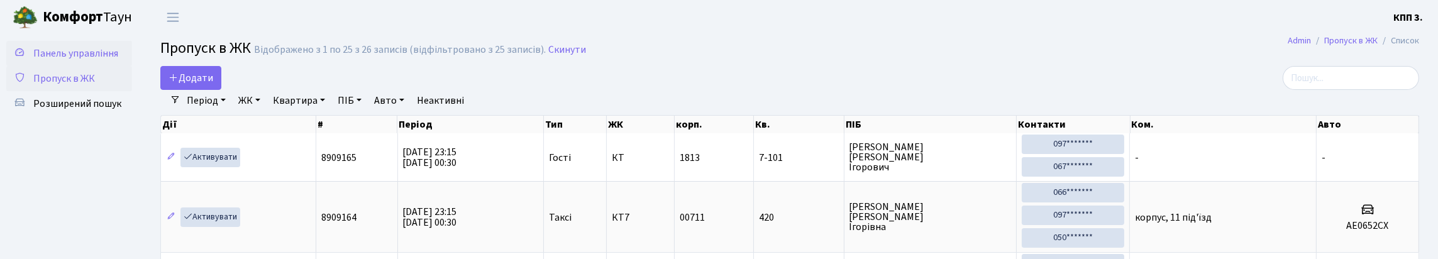
click at [64, 59] on span "Панель управління" at bounding box center [75, 54] width 85 height 14
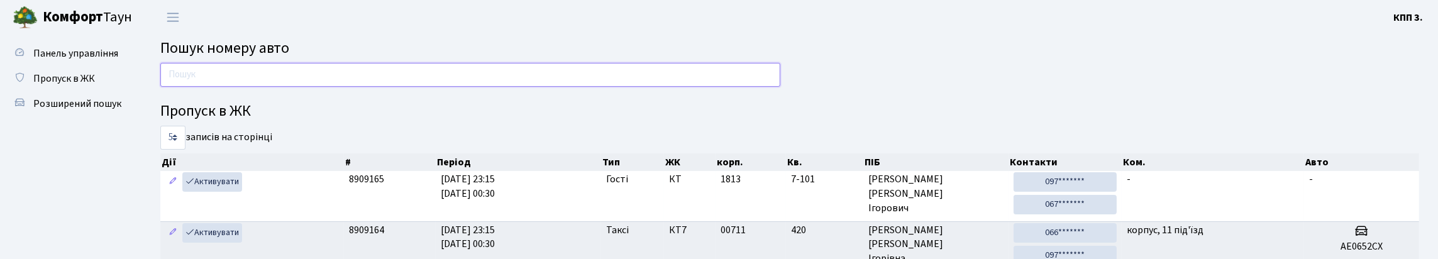
click at [353, 85] on input "text" at bounding box center [470, 75] width 620 height 24
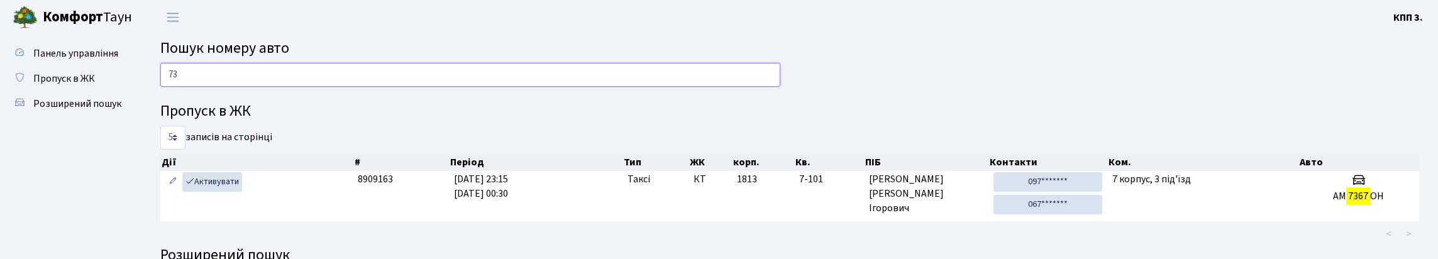
type input "7"
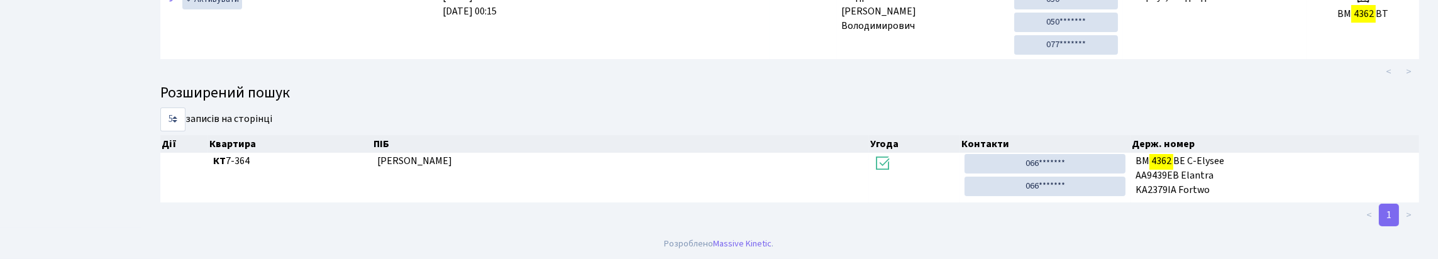
scroll to position [204, 0]
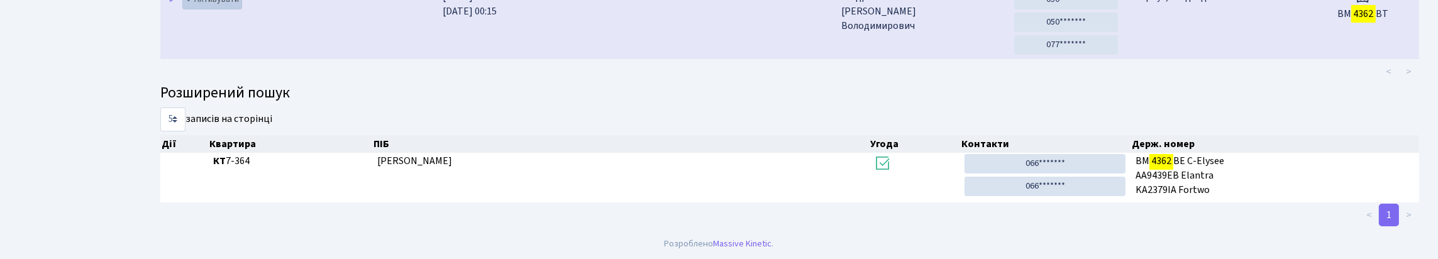
type input "4362"
click at [230, 9] on link "Активувати" at bounding box center [212, -1] width 60 height 19
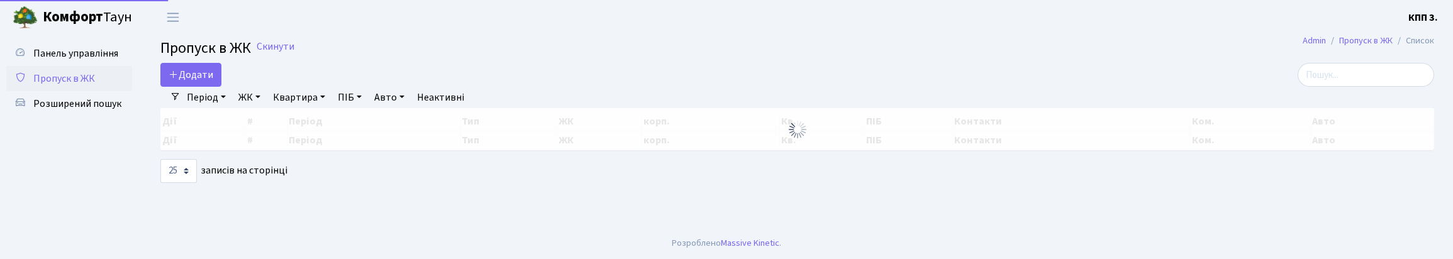
select select "25"
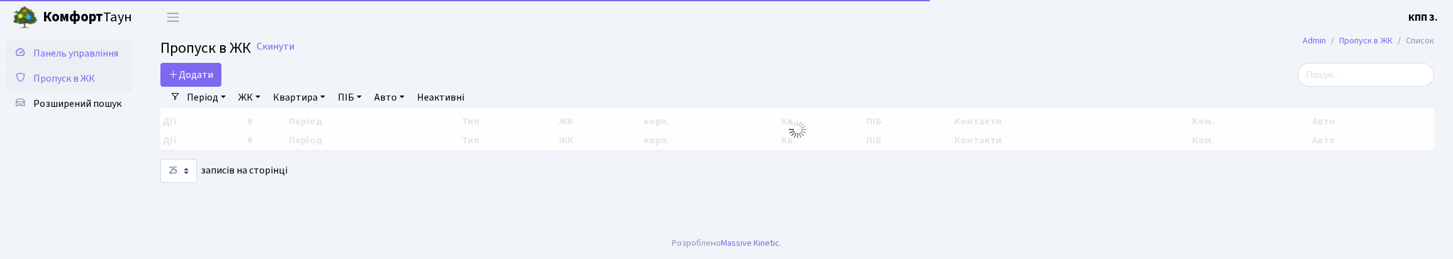
click at [33, 60] on span "Панель управління" at bounding box center [75, 54] width 85 height 14
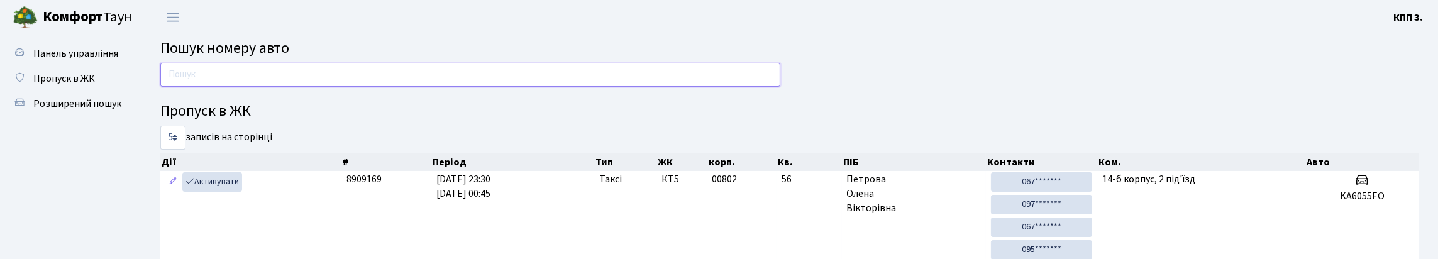
click at [196, 81] on input "text" at bounding box center [470, 75] width 620 height 24
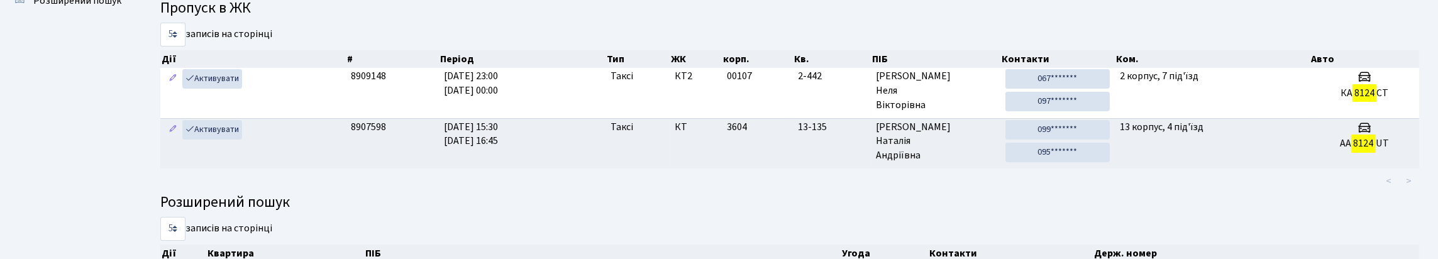
scroll to position [126, 0]
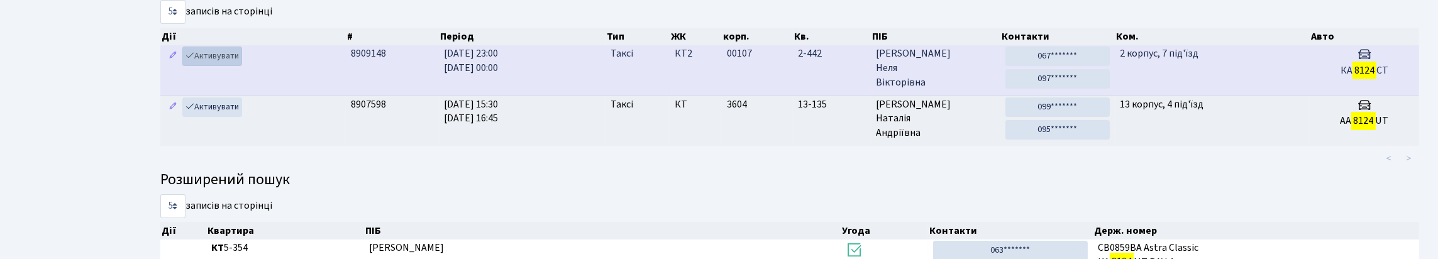
type input "8124"
click at [213, 66] on link "Активувати" at bounding box center [212, 56] width 60 height 19
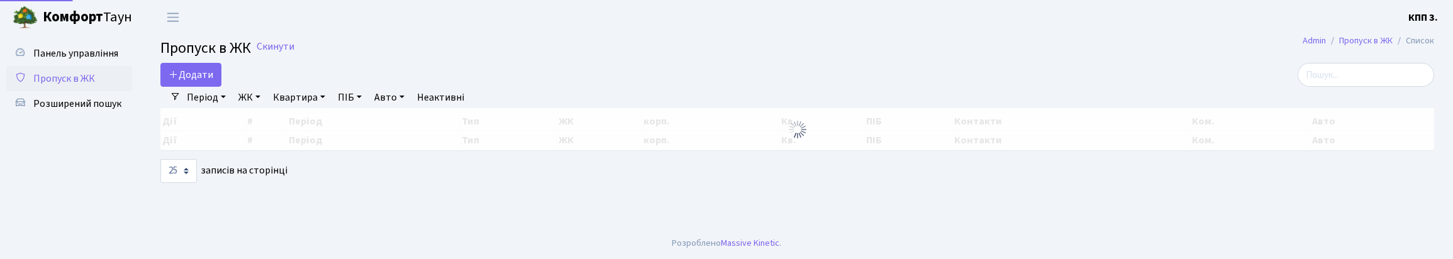
select select "25"
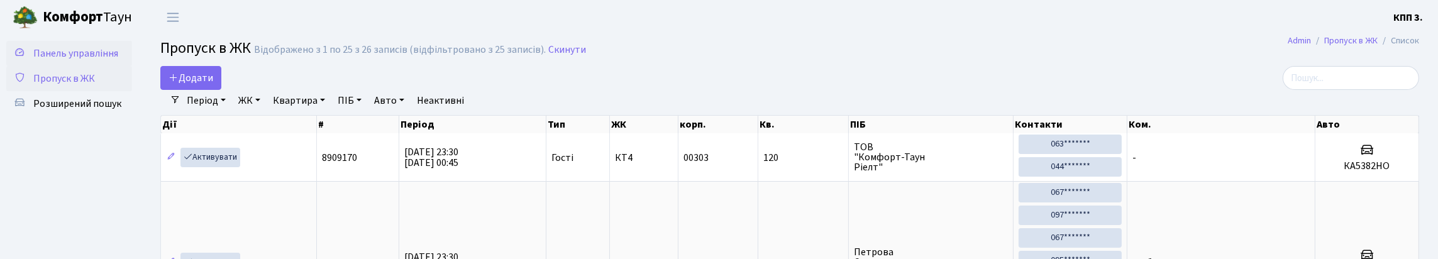
click at [59, 57] on span "Панель управління" at bounding box center [75, 54] width 85 height 14
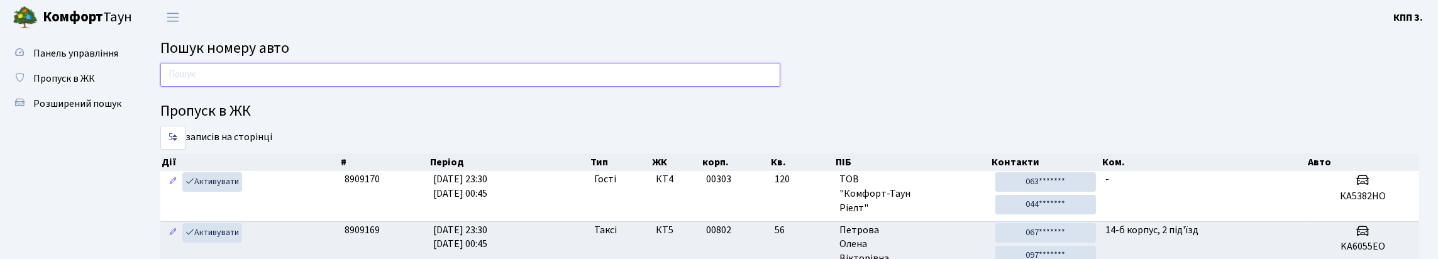
click at [768, 79] on input "text" at bounding box center [470, 75] width 620 height 24
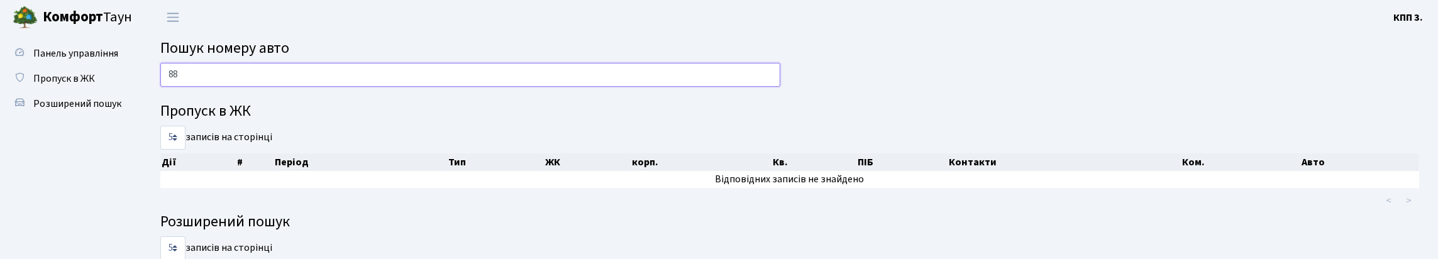
type input "8"
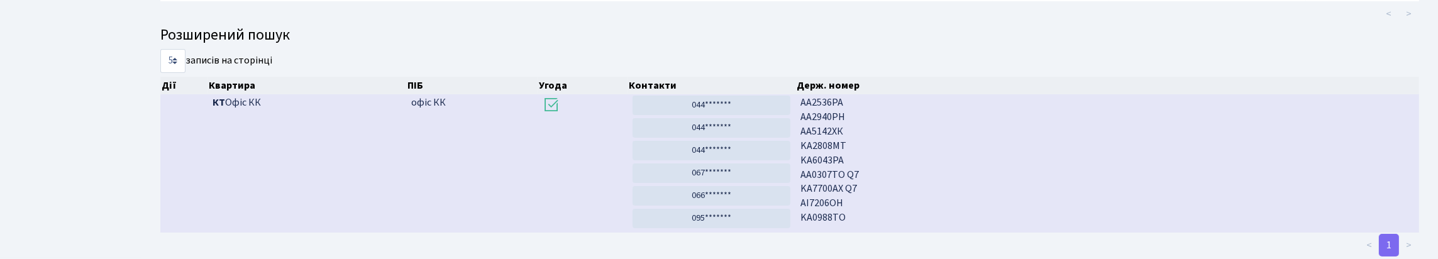
scroll to position [161, 0]
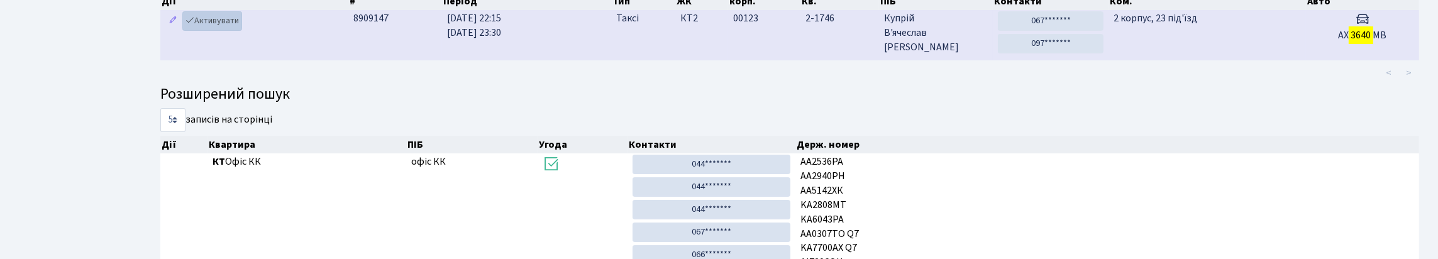
type input "3640"
click at [223, 31] on link "Активувати" at bounding box center [212, 20] width 60 height 19
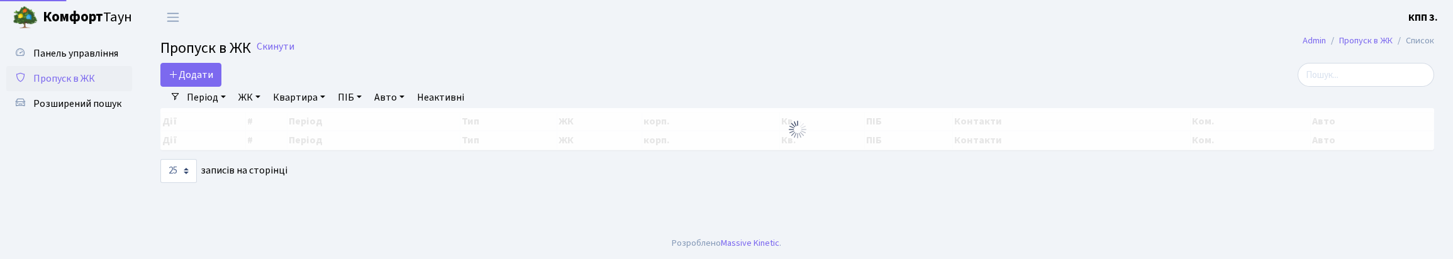
select select "25"
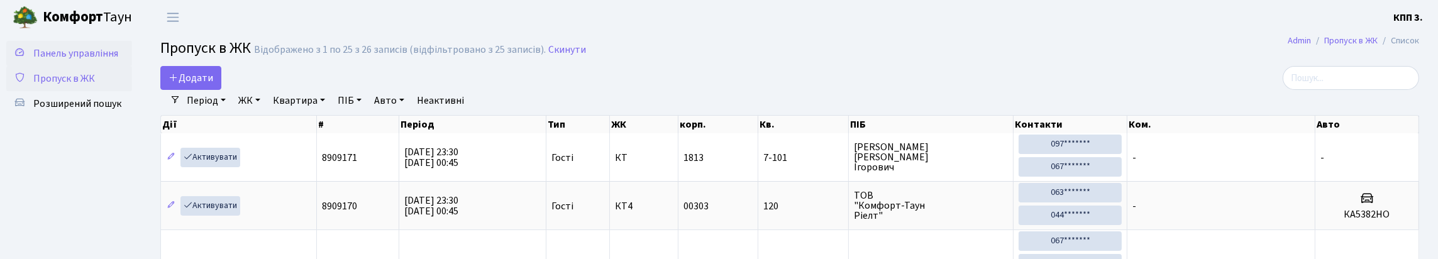
click at [57, 58] on span "Панель управління" at bounding box center [75, 54] width 85 height 14
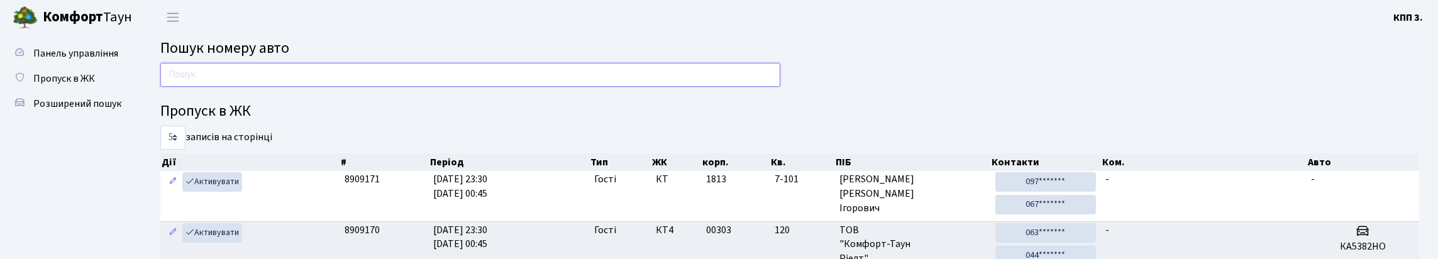
click at [293, 81] on input "text" at bounding box center [470, 75] width 620 height 24
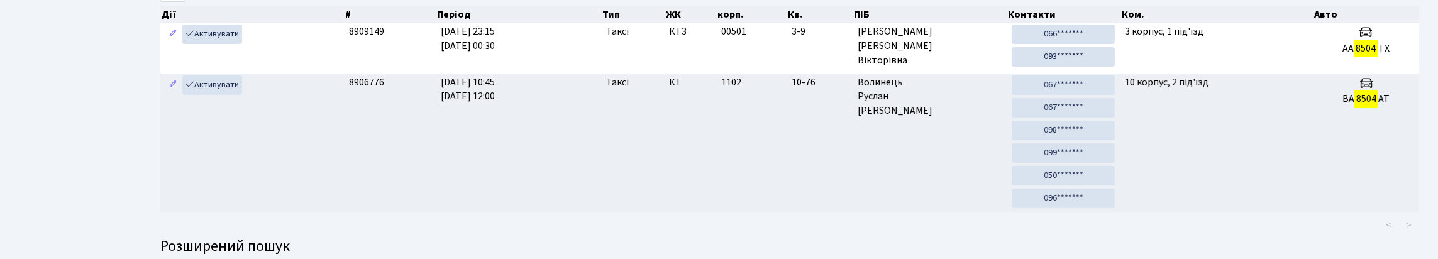
scroll to position [126, 0]
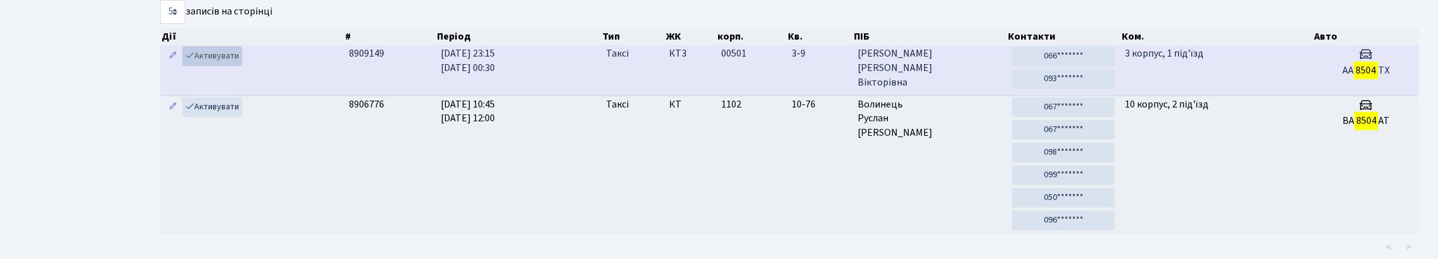
type input "8504"
click at [219, 66] on link "Активувати" at bounding box center [212, 56] width 60 height 19
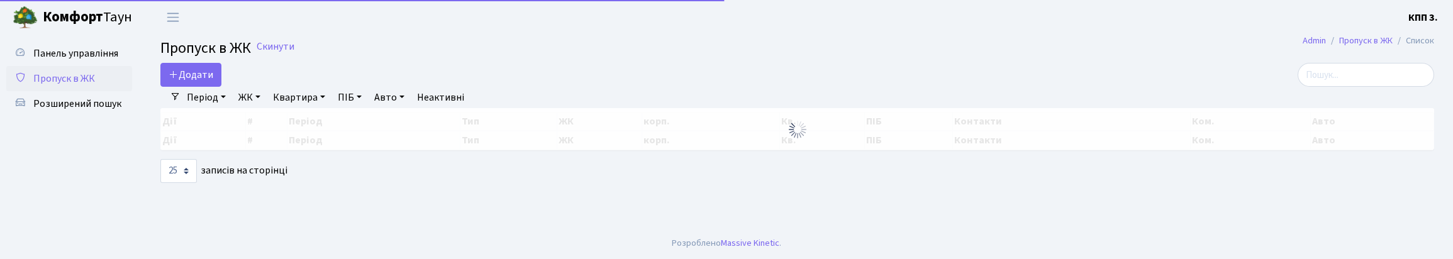
select select "25"
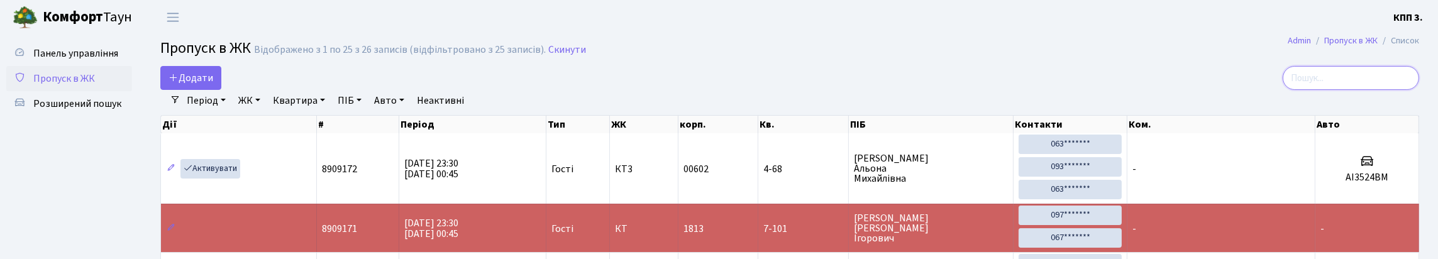
click at [1283, 86] on input "search" at bounding box center [1351, 78] width 136 height 24
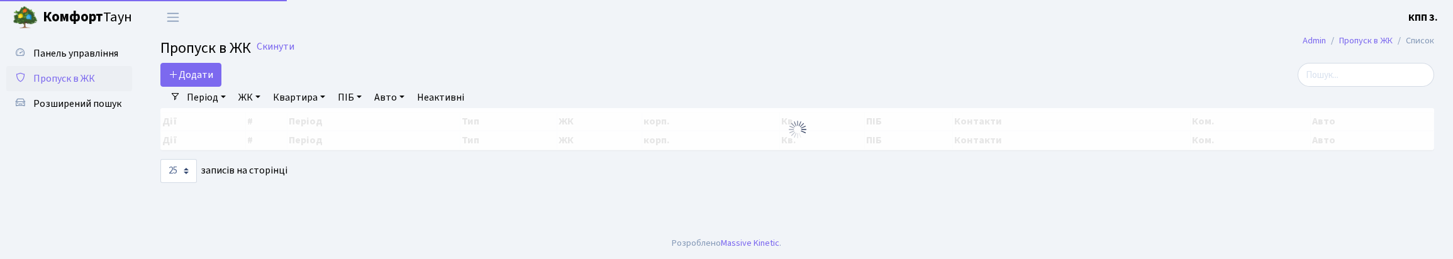
select select "25"
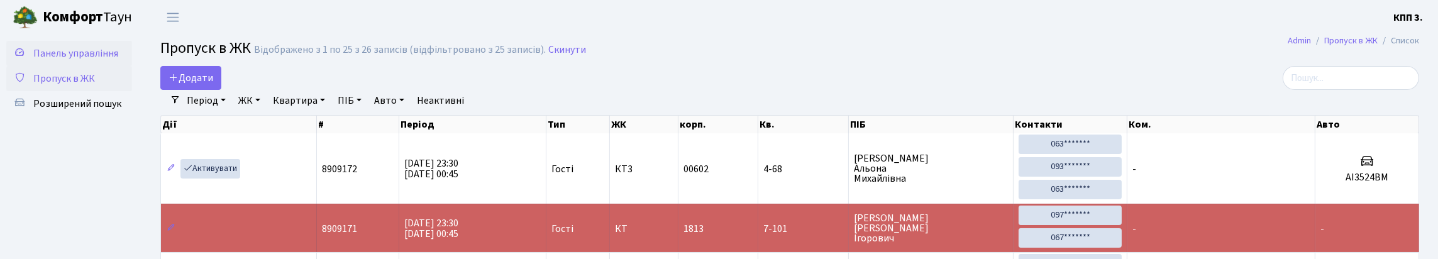
click at [53, 53] on span "Панель управління" at bounding box center [75, 54] width 85 height 14
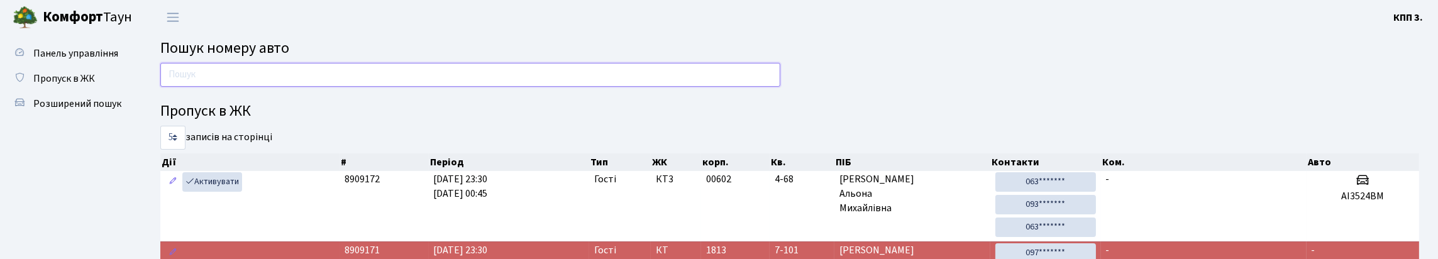
click at [242, 87] on input "text" at bounding box center [470, 75] width 620 height 24
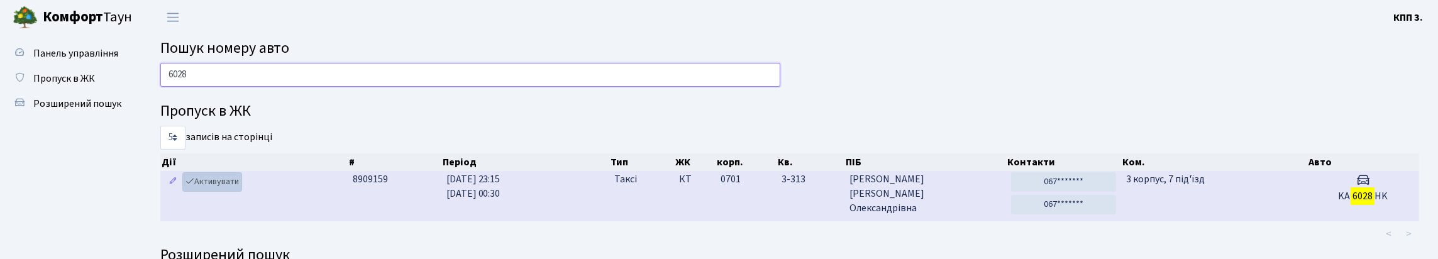
type input "6028"
click at [232, 192] on link "Активувати" at bounding box center [212, 181] width 60 height 19
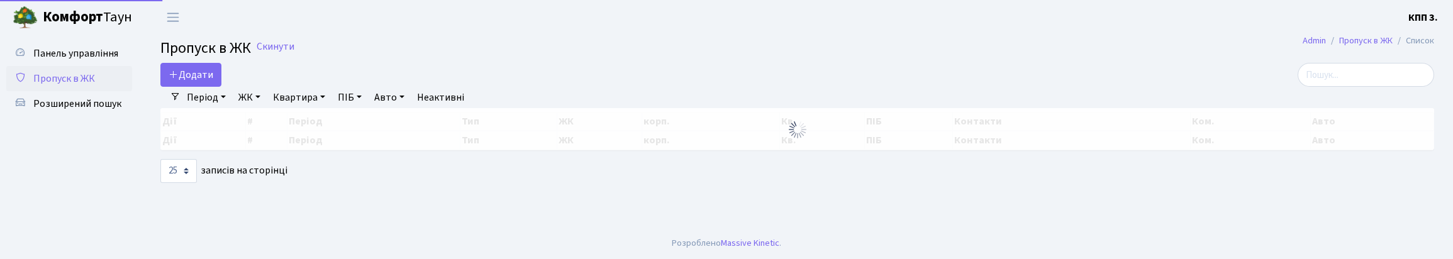
select select "25"
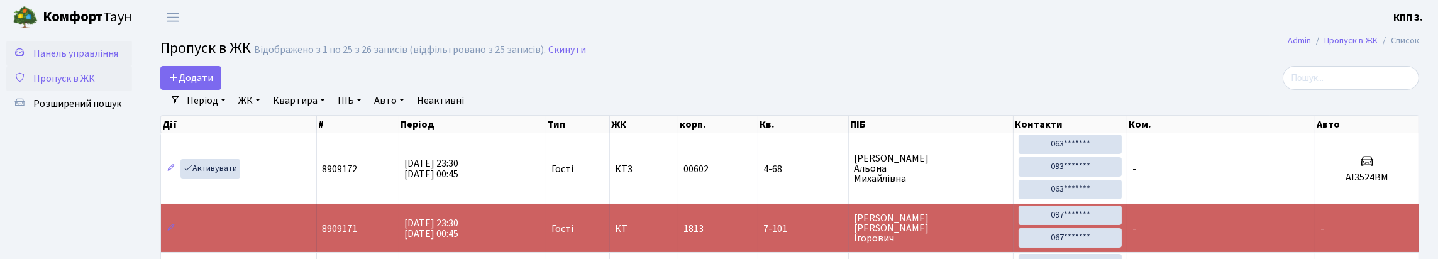
click at [70, 60] on span "Панель управління" at bounding box center [75, 54] width 85 height 14
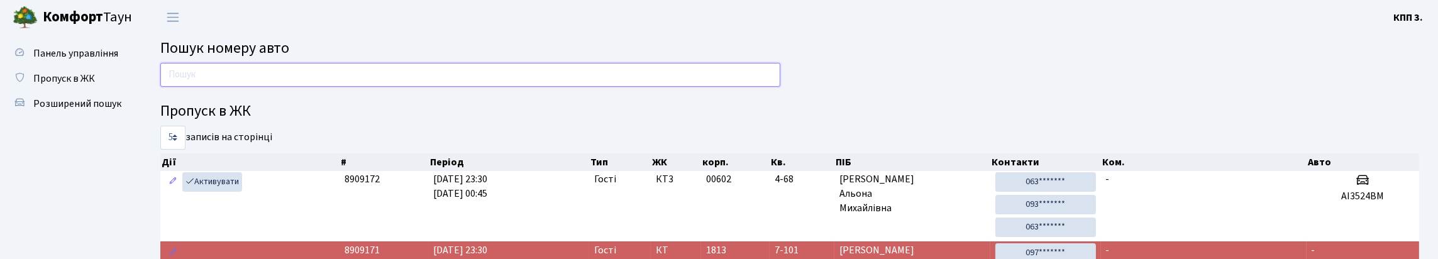
click at [326, 82] on input "text" at bounding box center [470, 75] width 620 height 24
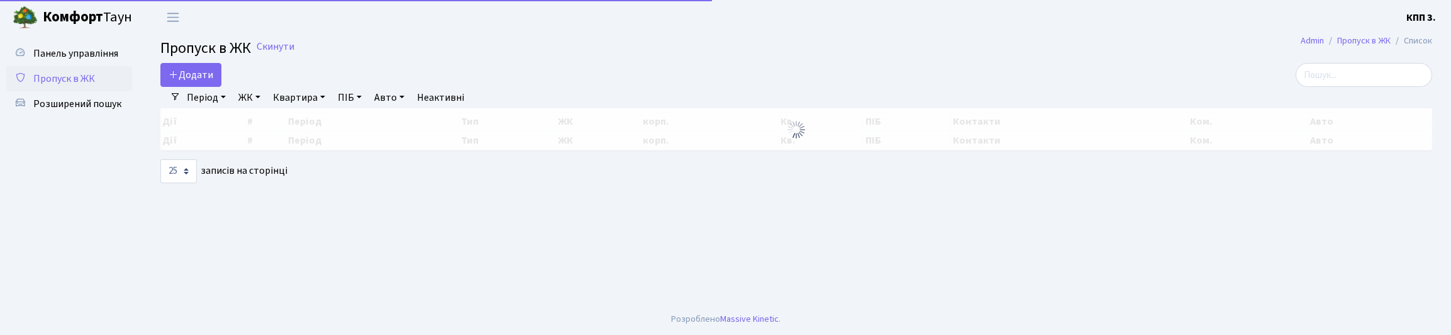
select select "25"
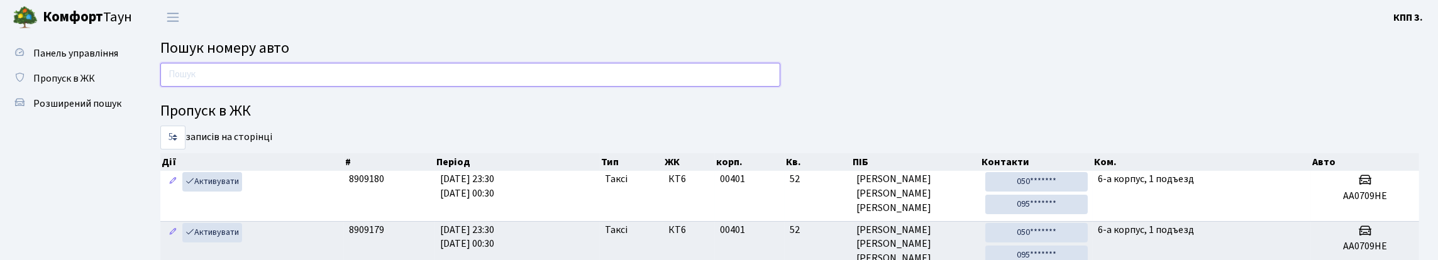
click at [272, 87] on input "text" at bounding box center [470, 75] width 620 height 24
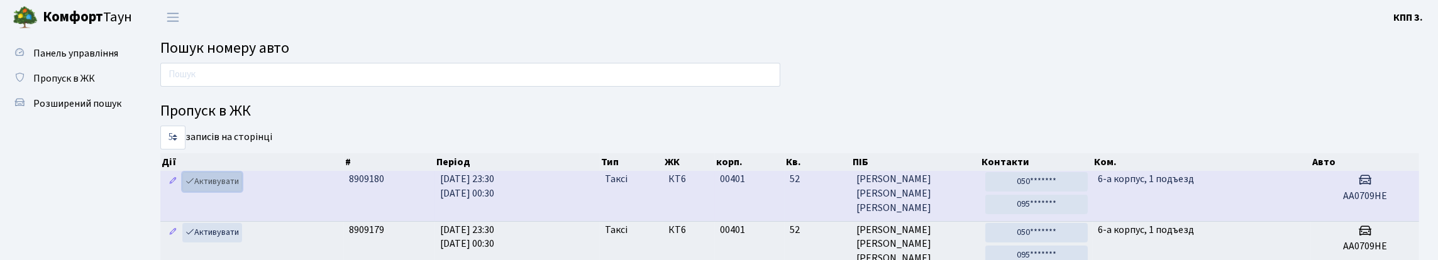
click at [217, 192] on link "Активувати" at bounding box center [212, 181] width 60 height 19
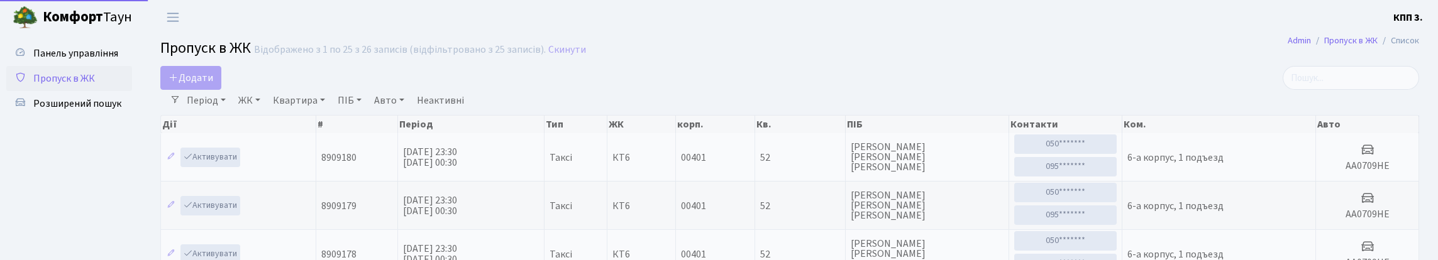
select select "25"
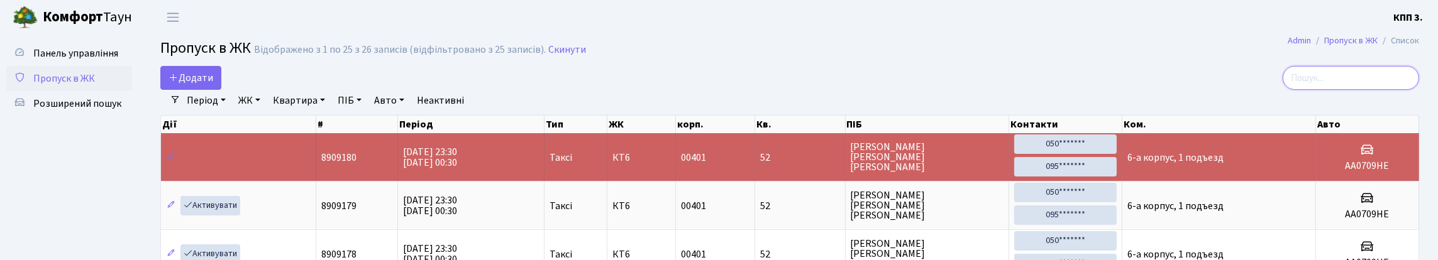
click at [1349, 90] on input "search" at bounding box center [1351, 78] width 136 height 24
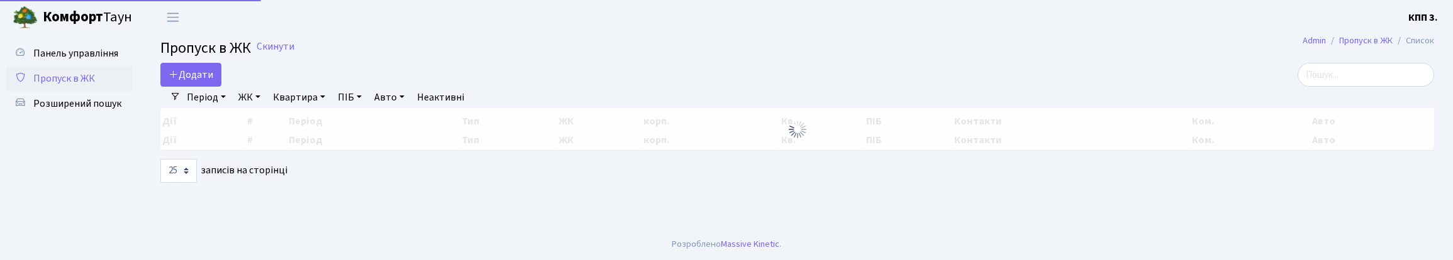
select select "25"
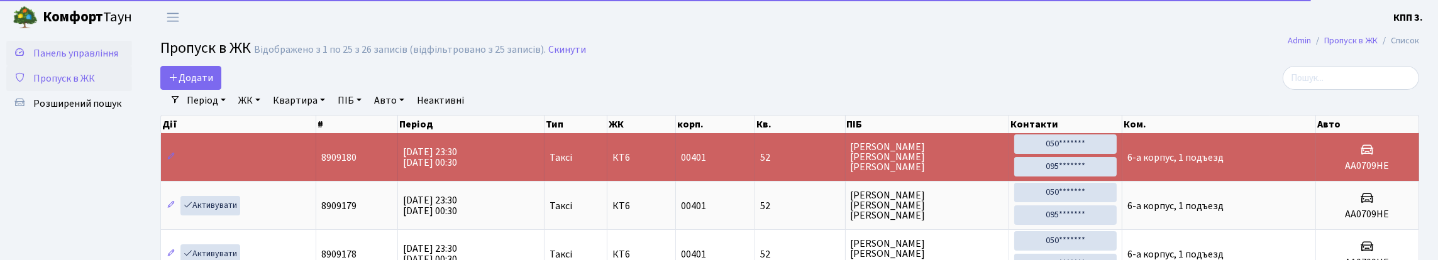
click at [51, 58] on span "Панель управління" at bounding box center [75, 54] width 85 height 14
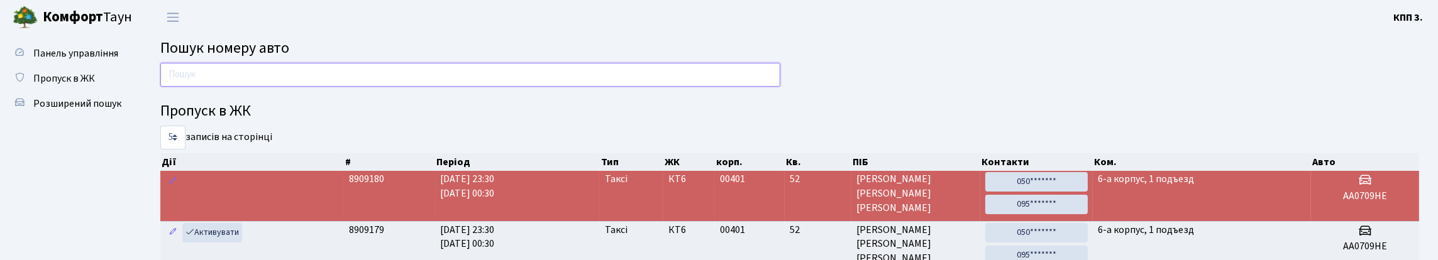
click at [344, 84] on input "text" at bounding box center [470, 75] width 620 height 24
click at [225, 82] on input "text" at bounding box center [470, 75] width 620 height 24
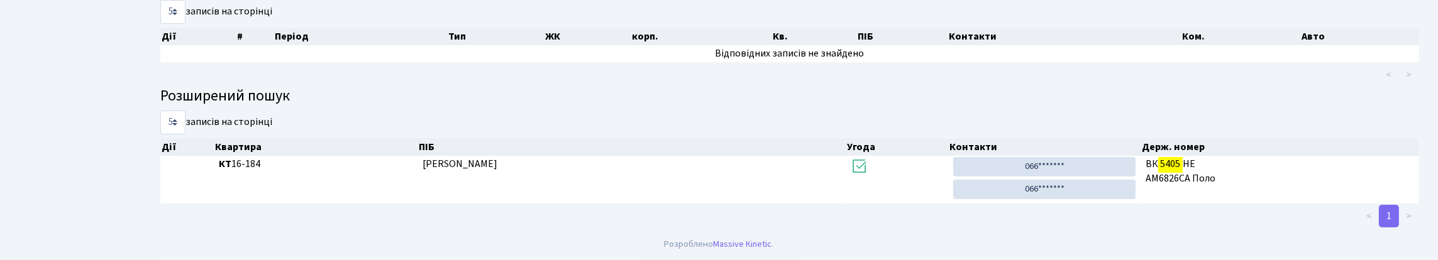
scroll to position [76, 0]
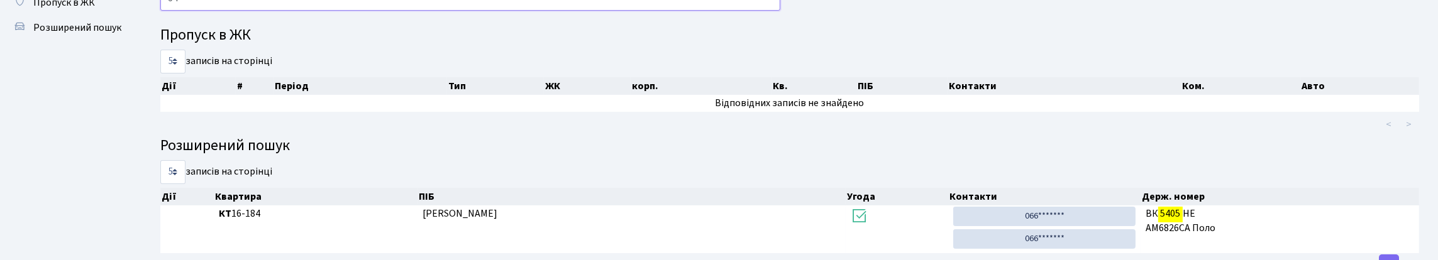
type input "5"
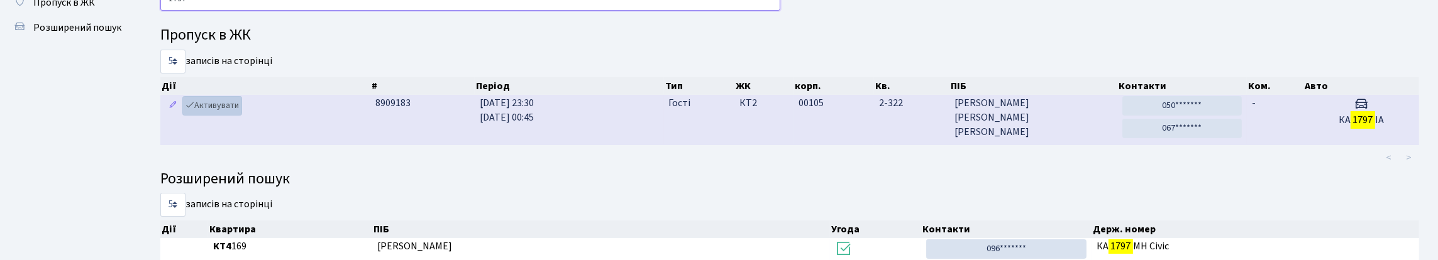
type input "1797"
click at [225, 116] on link "Активувати" at bounding box center [212, 105] width 60 height 19
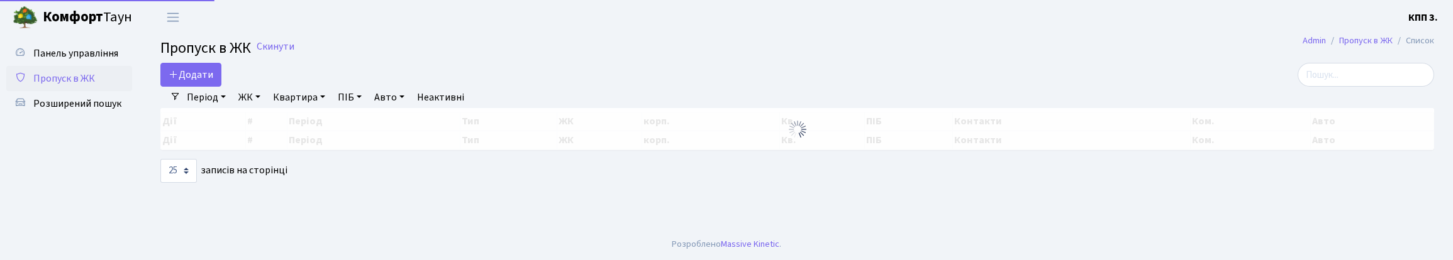
select select "25"
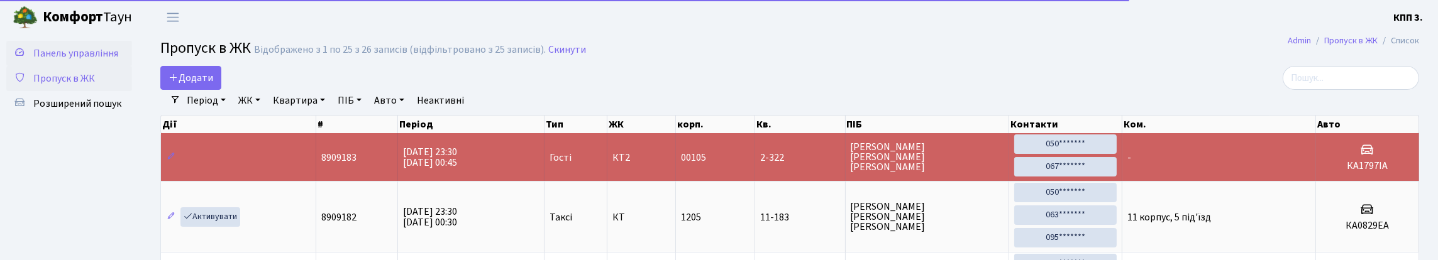
click at [62, 60] on span "Панель управління" at bounding box center [75, 54] width 85 height 14
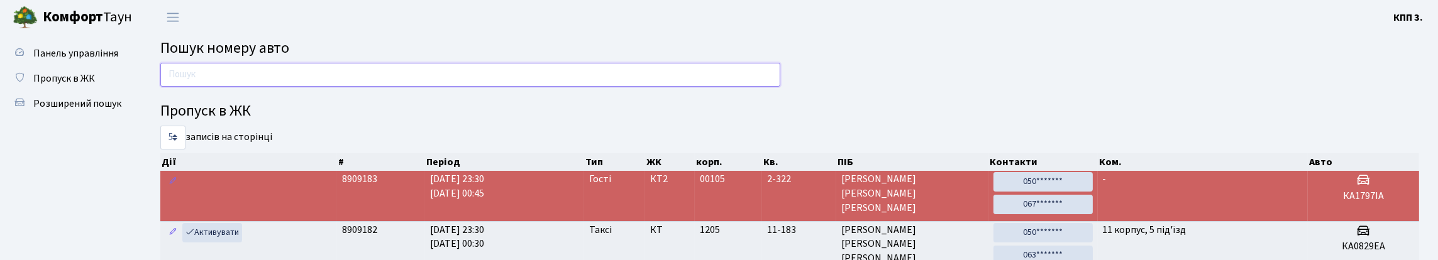
click at [444, 84] on input "text" at bounding box center [470, 75] width 620 height 24
click at [67, 60] on span "Панель управління" at bounding box center [75, 54] width 85 height 14
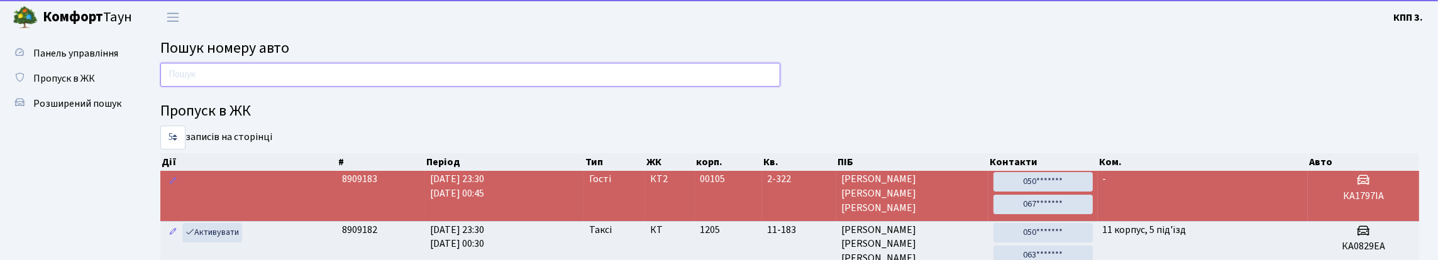
drag, startPoint x: 314, startPoint y: 89, endPoint x: 323, endPoint y: 87, distance: 9.6
click at [319, 87] on input "text" at bounding box center [470, 75] width 620 height 24
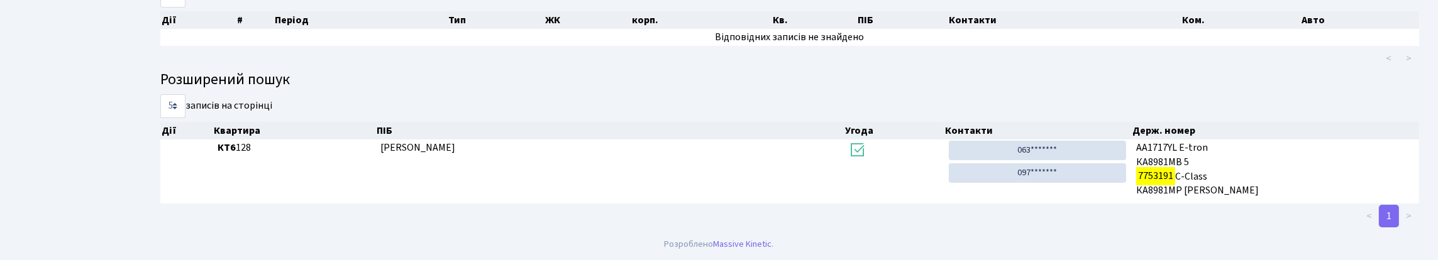
scroll to position [76, 0]
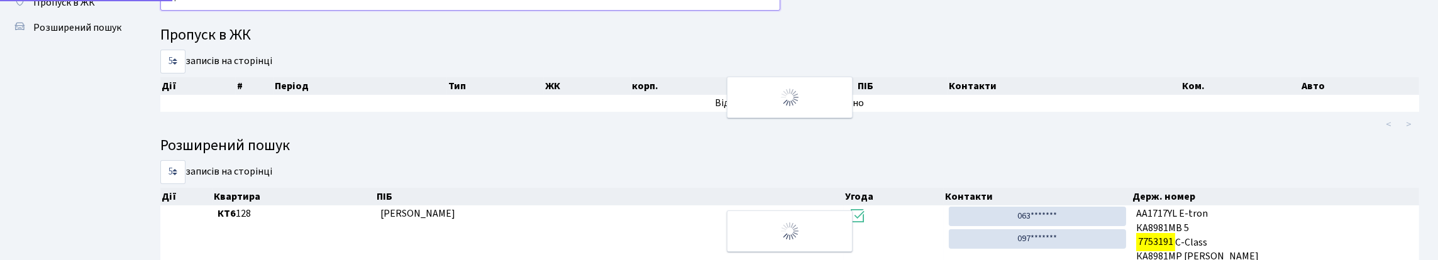
type input "7"
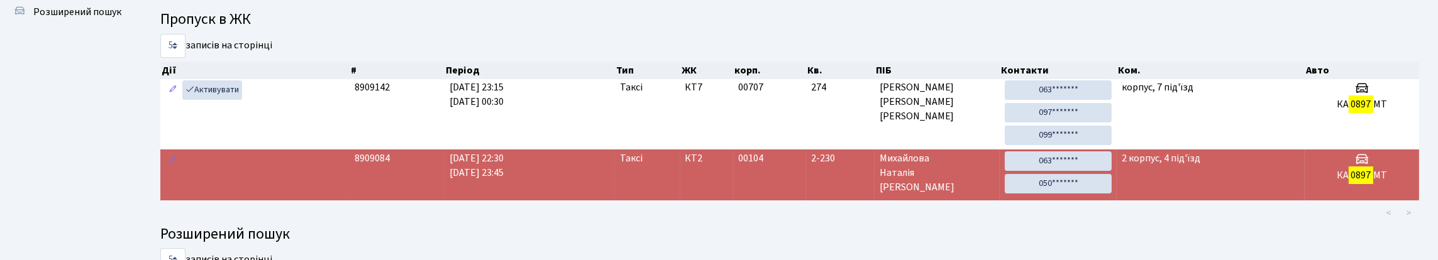
scroll to position [79, 0]
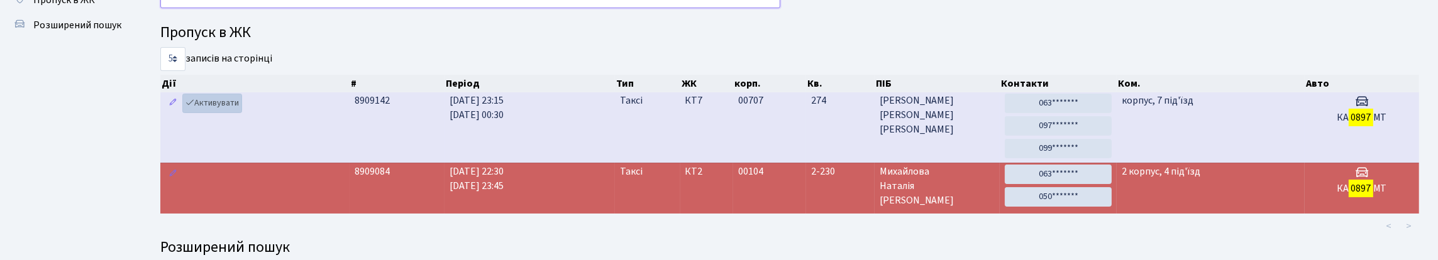
type input "0897"
click at [228, 113] on link "Активувати" at bounding box center [212, 103] width 60 height 19
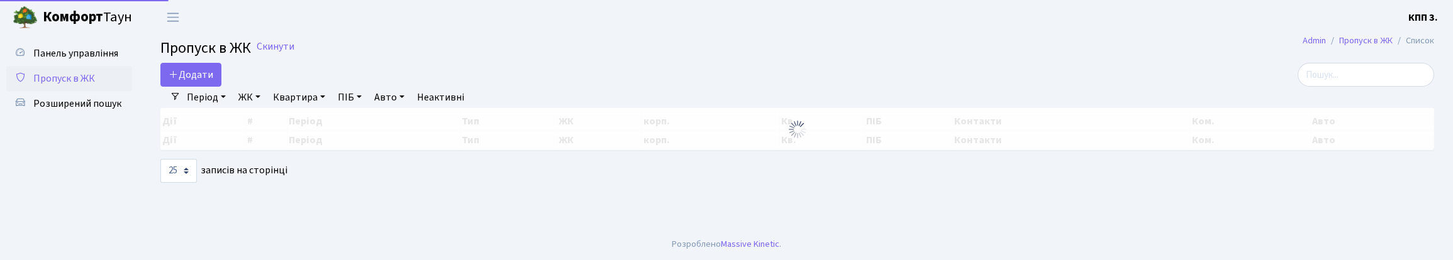
select select "25"
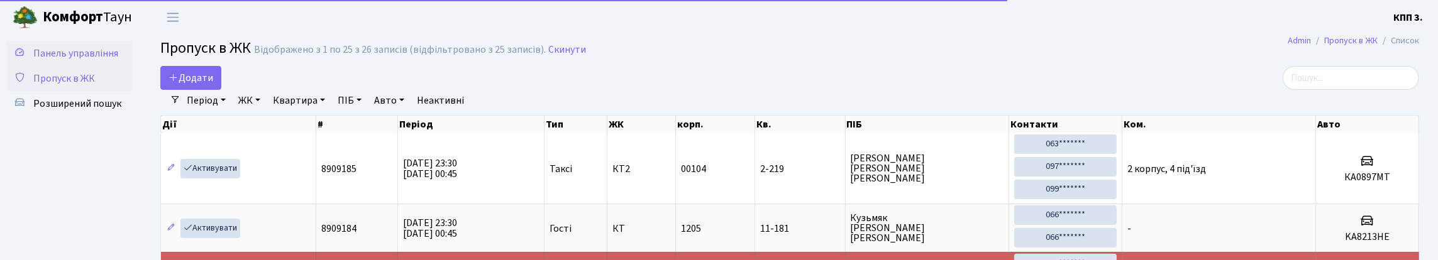
click at [62, 59] on span "Панель управління" at bounding box center [75, 54] width 85 height 14
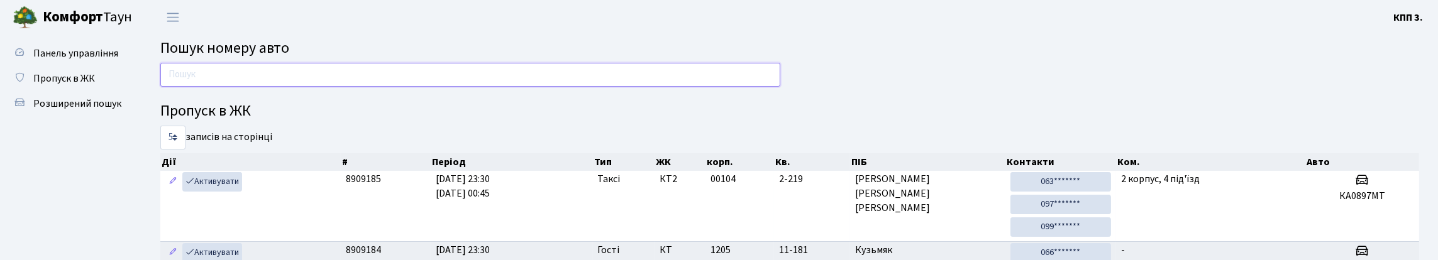
click at [524, 84] on input "text" at bounding box center [470, 75] width 620 height 24
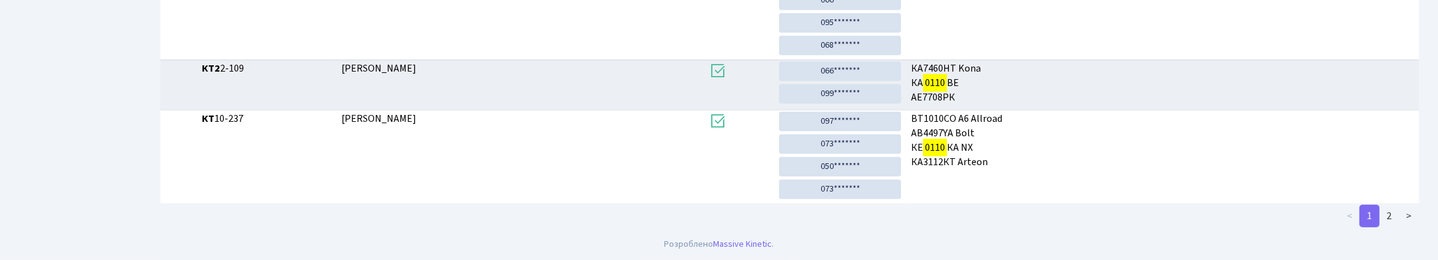
scroll to position [1149, 0]
click at [1384, 213] on link "2" at bounding box center [1389, 216] width 20 height 23
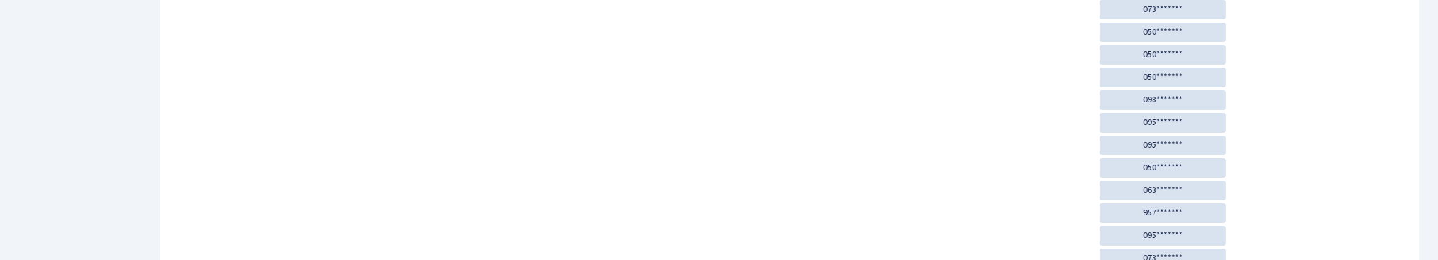
scroll to position [0, 0]
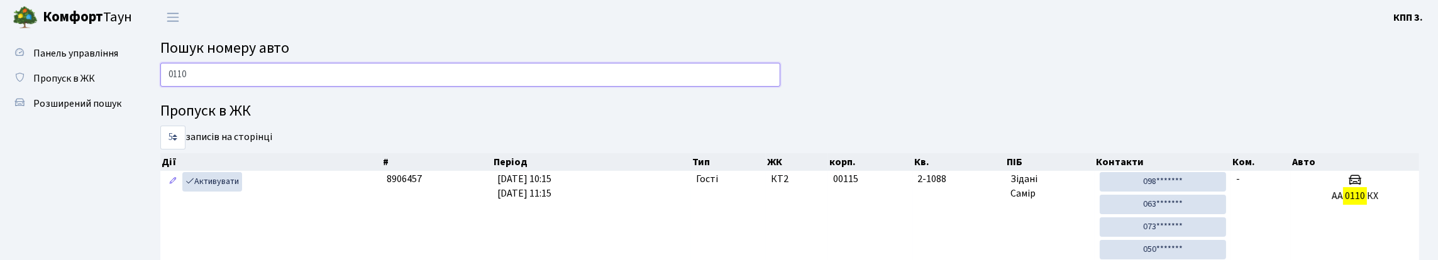
click at [678, 87] on input "0110" at bounding box center [470, 75] width 620 height 24
type input "0"
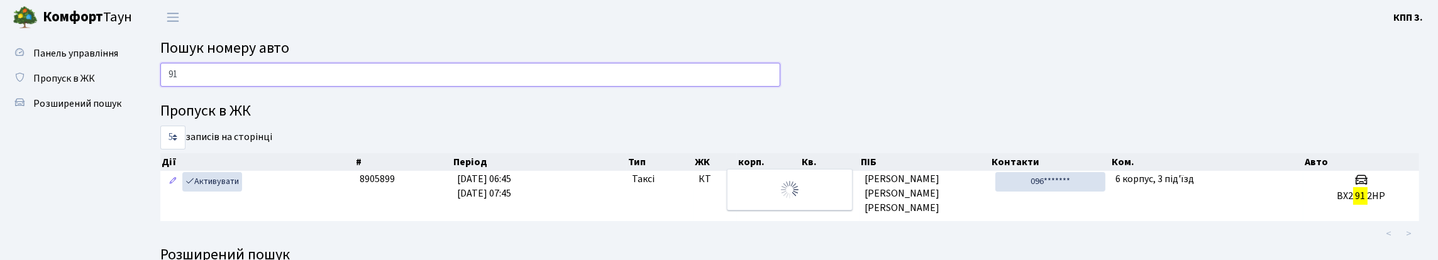
type input "9"
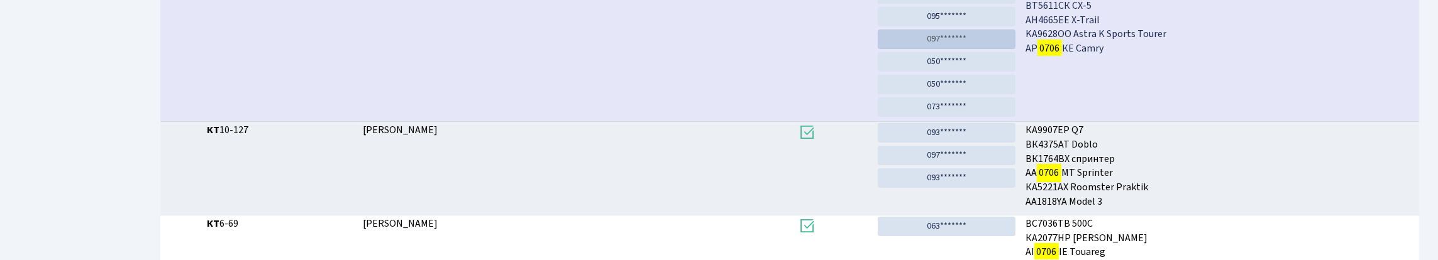
scroll to position [76, 0]
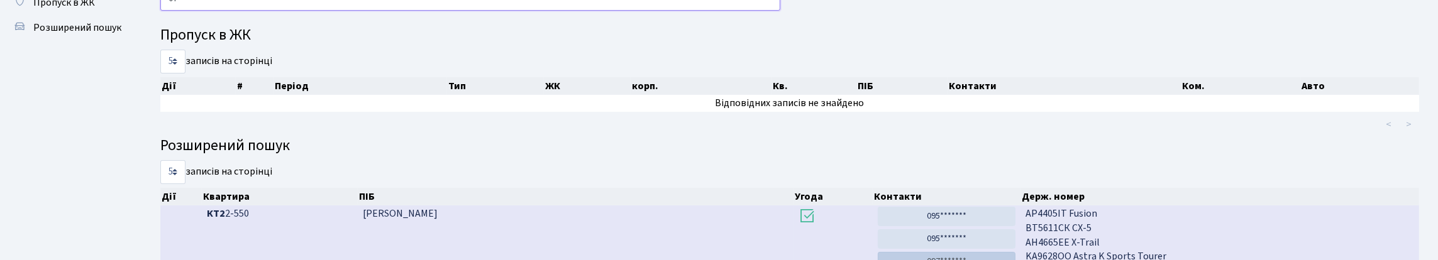
type input "0"
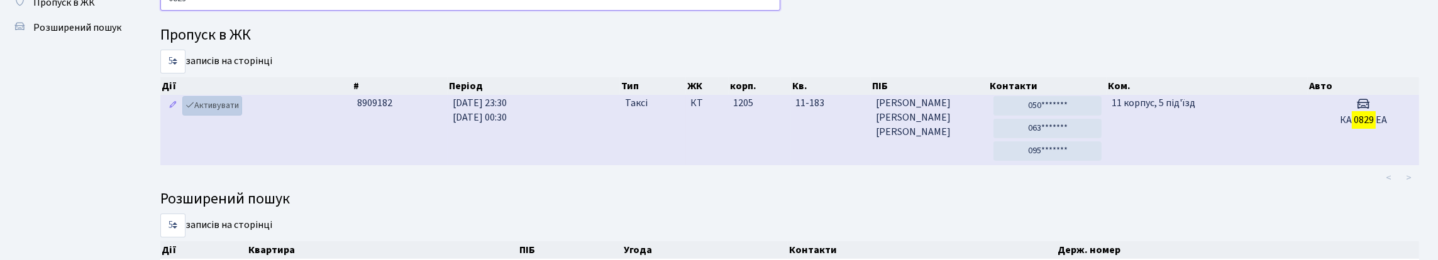
type input "0829"
click at [228, 116] on link "Активувати" at bounding box center [212, 105] width 60 height 19
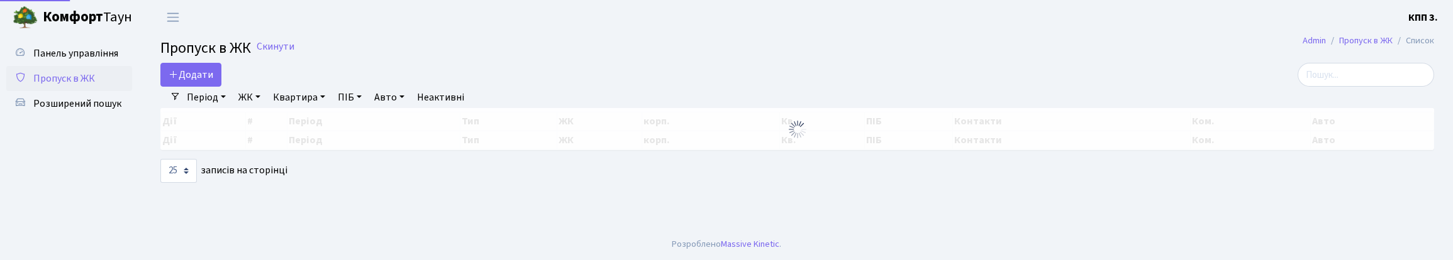
select select "25"
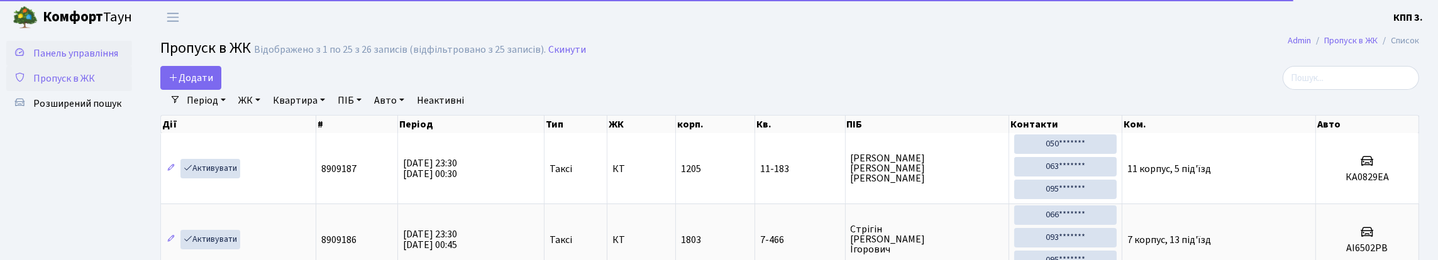
click at [55, 60] on span "Панель управління" at bounding box center [75, 54] width 85 height 14
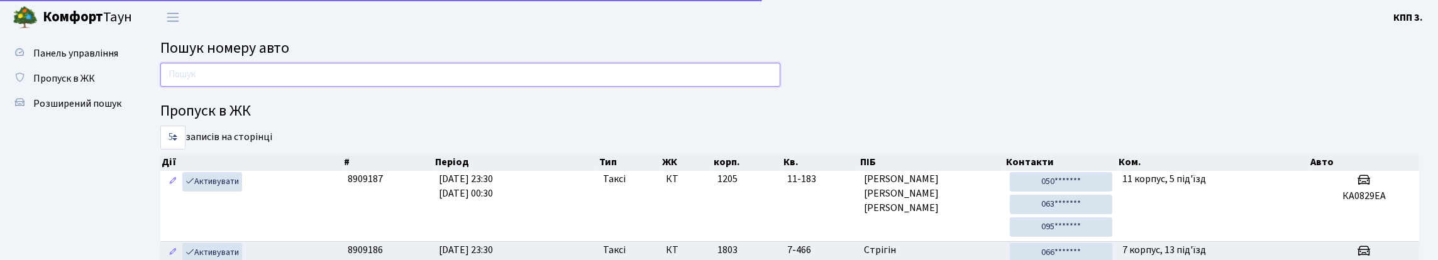
drag, startPoint x: 228, startPoint y: 92, endPoint x: 236, endPoint y: 92, distance: 8.2
click at [230, 87] on input "text" at bounding box center [470, 75] width 620 height 24
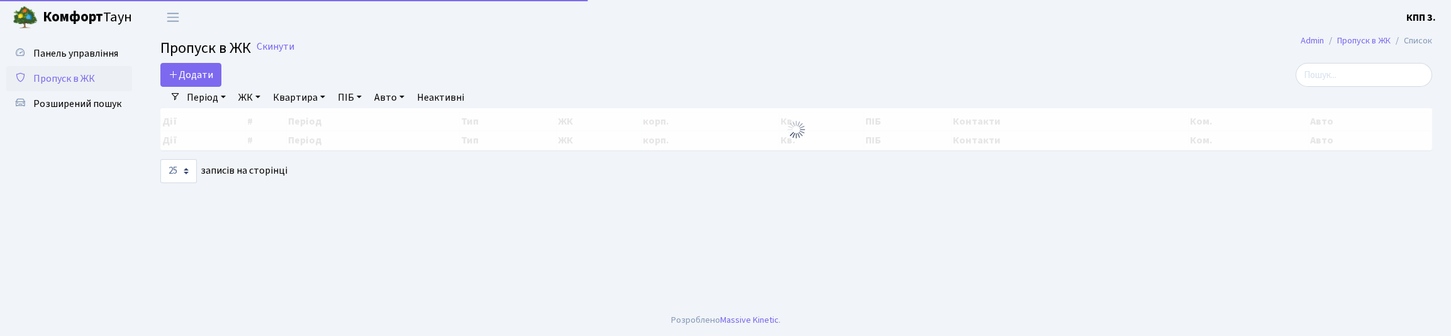
select select "25"
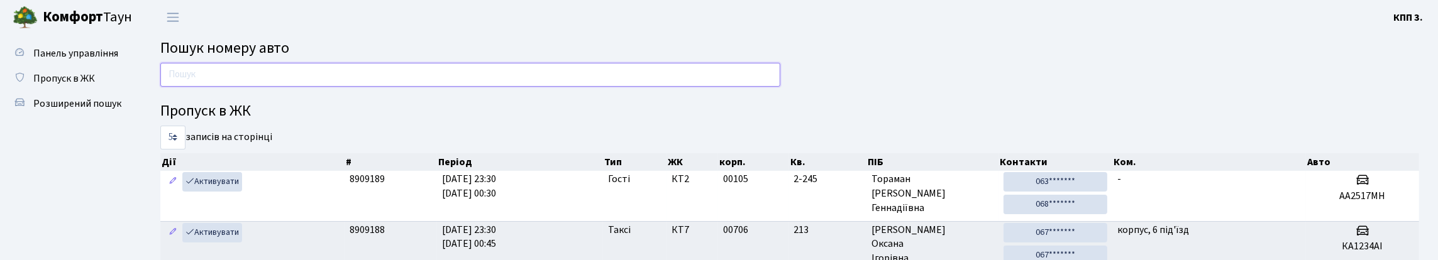
click at [235, 87] on input "text" at bounding box center [470, 75] width 620 height 24
click at [348, 75] on input "text" at bounding box center [470, 75] width 620 height 24
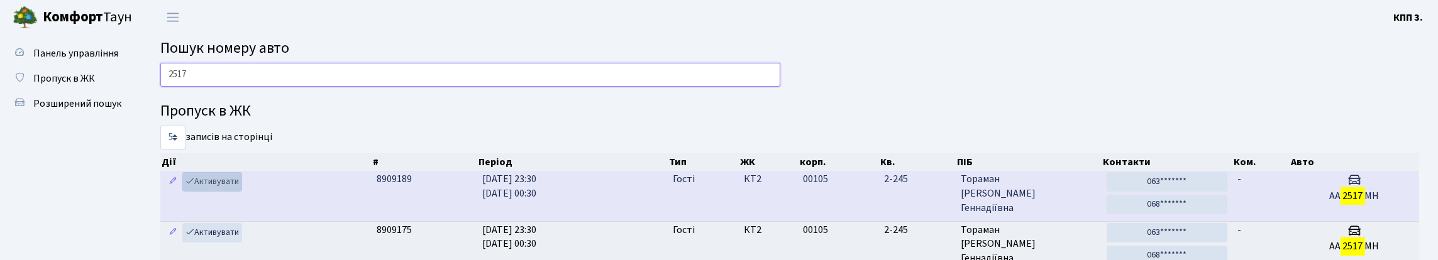
type input "2517"
click at [226, 192] on link "Активувати" at bounding box center [212, 181] width 60 height 19
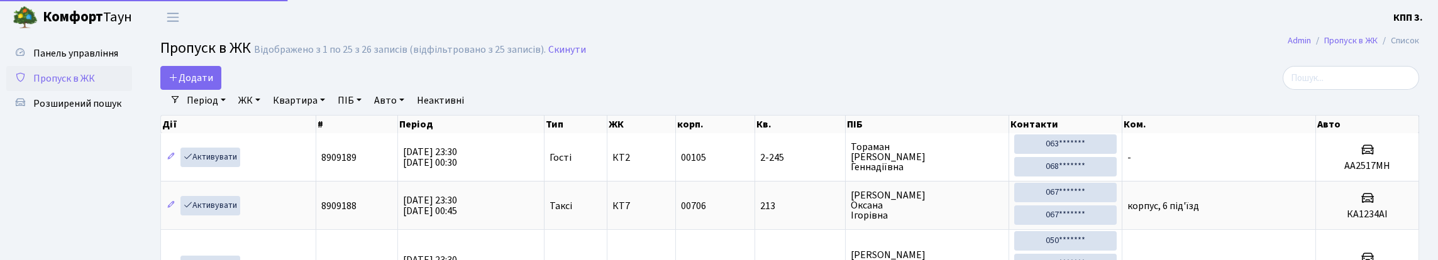
select select "25"
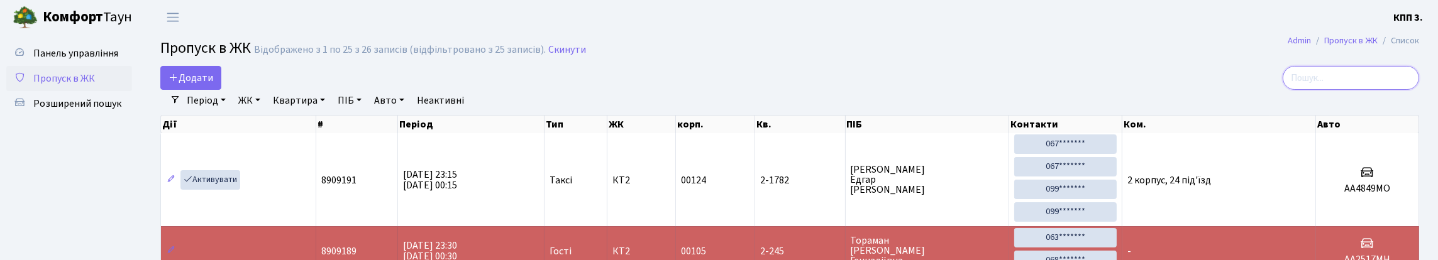
click at [1403, 90] on input "search" at bounding box center [1351, 78] width 136 height 24
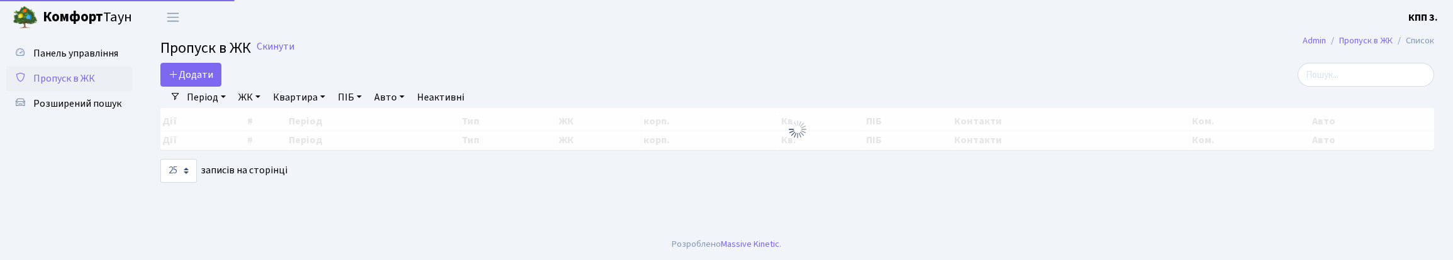
select select "25"
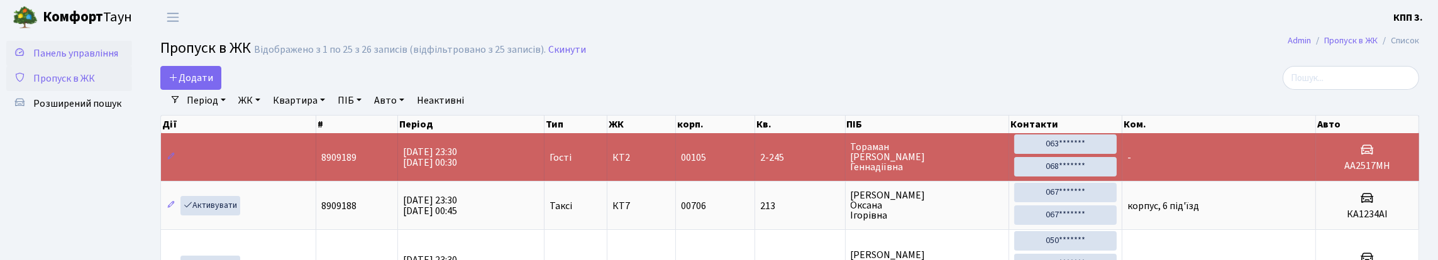
click at [57, 60] on span "Панель управління" at bounding box center [75, 54] width 85 height 14
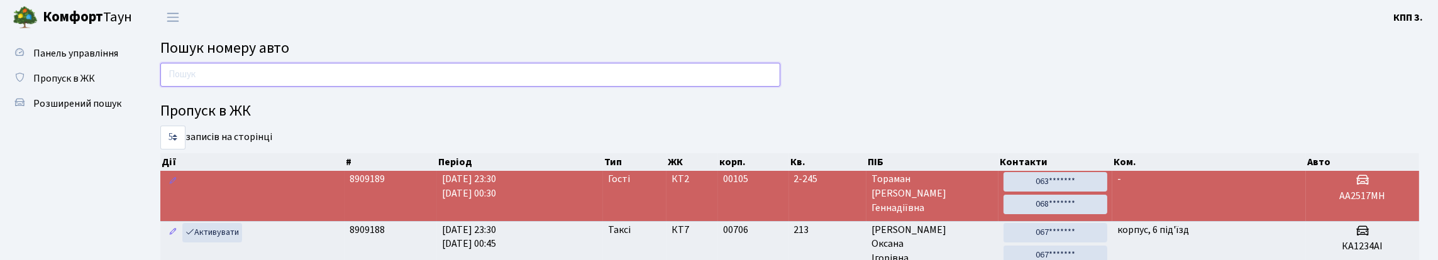
click at [360, 82] on input "text" at bounding box center [470, 75] width 620 height 24
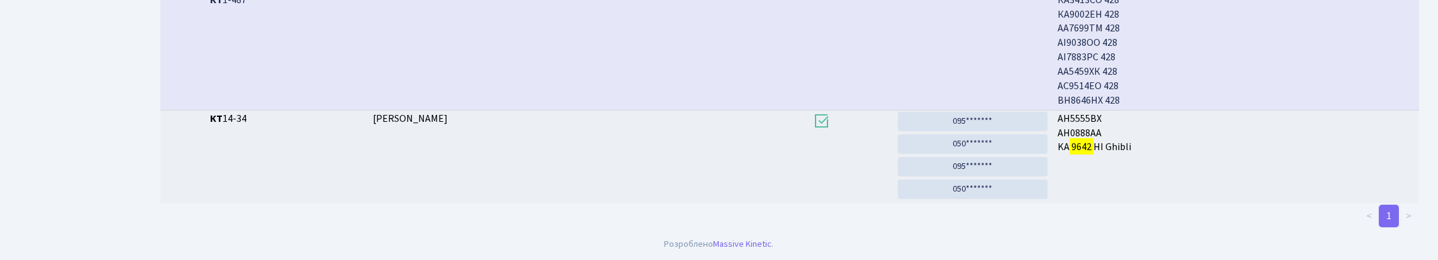
scroll to position [76, 0]
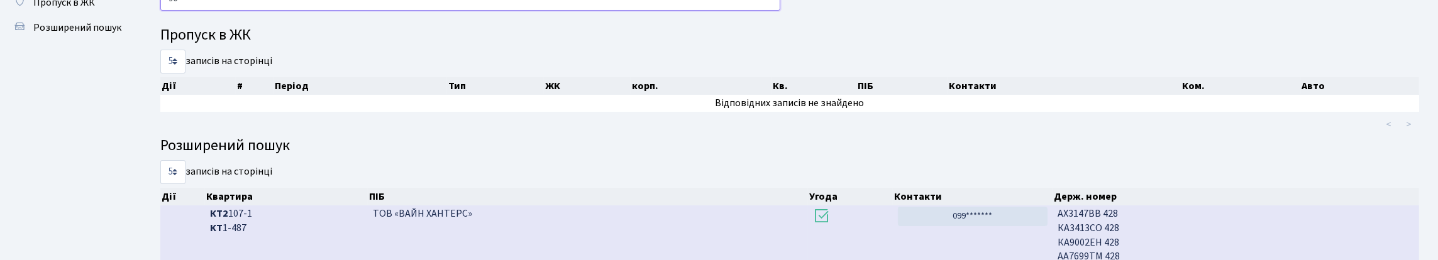
type input "9"
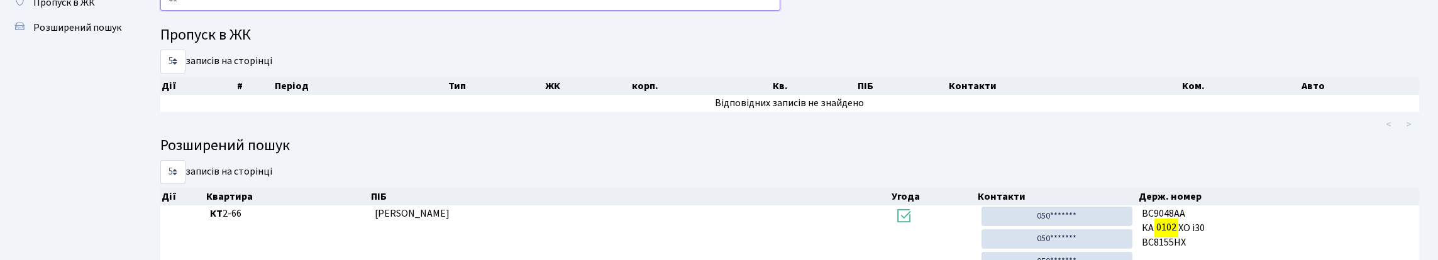
type input "0"
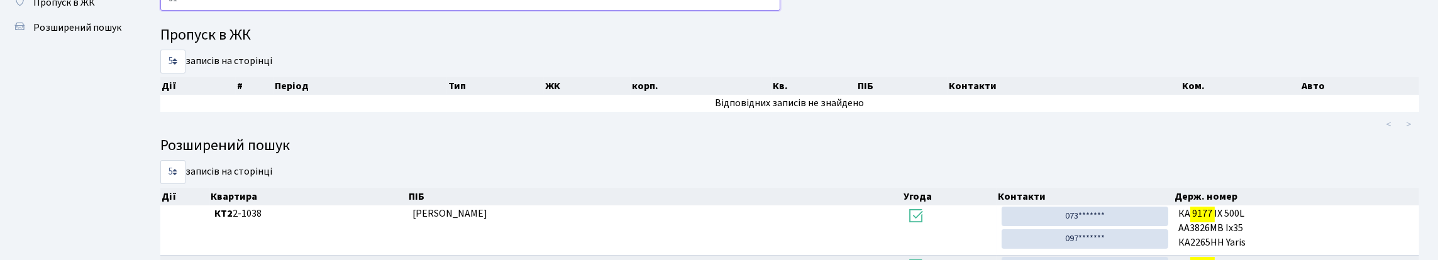
type input "9"
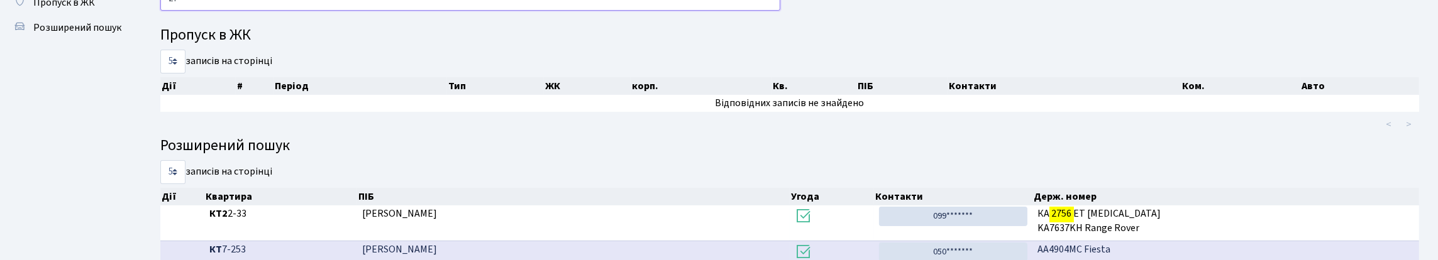
type input "2"
